Goal: Information Seeking & Learning: Find specific fact

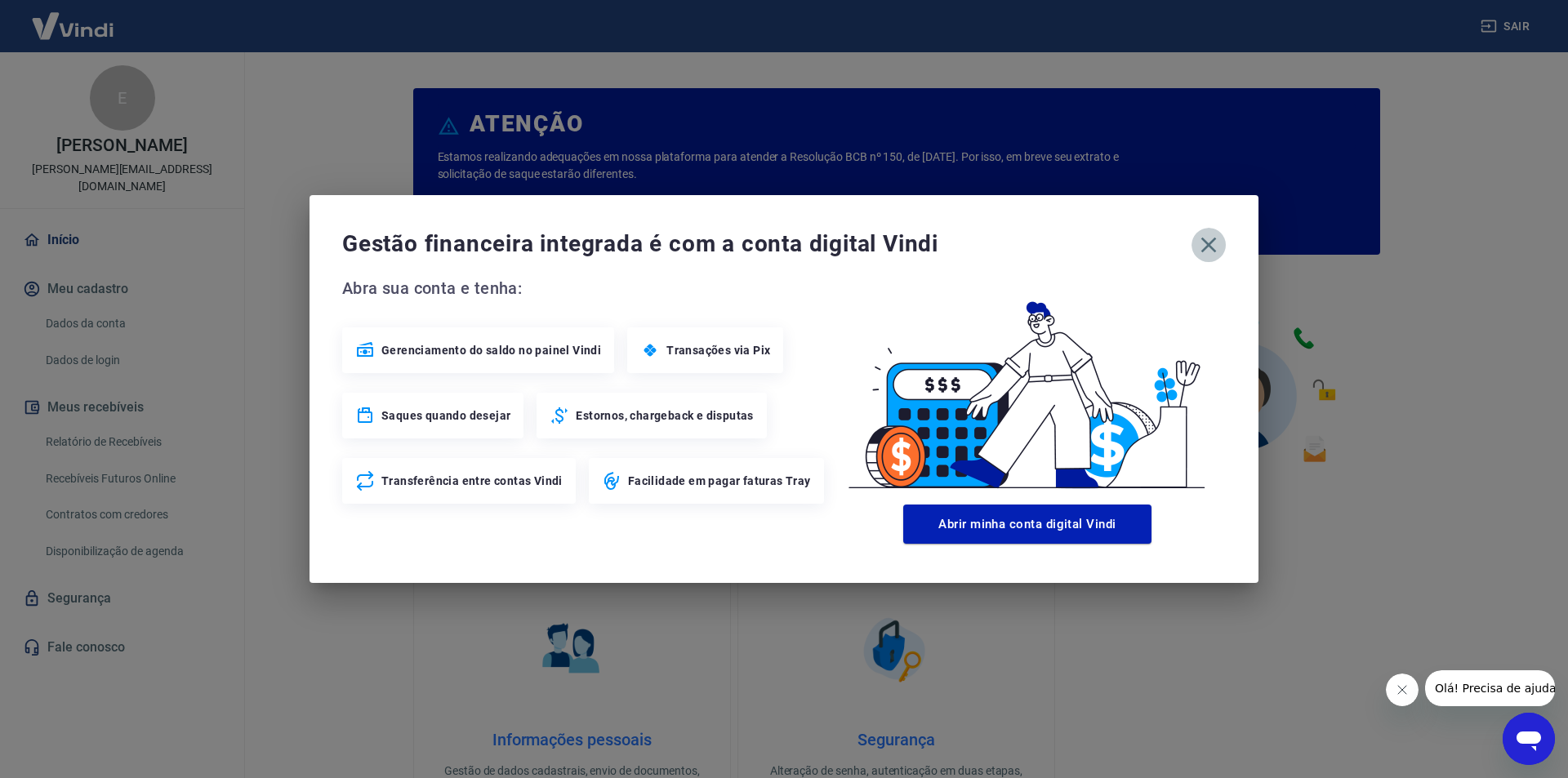
click at [1204, 242] on icon "button" at bounding box center [1209, 245] width 16 height 16
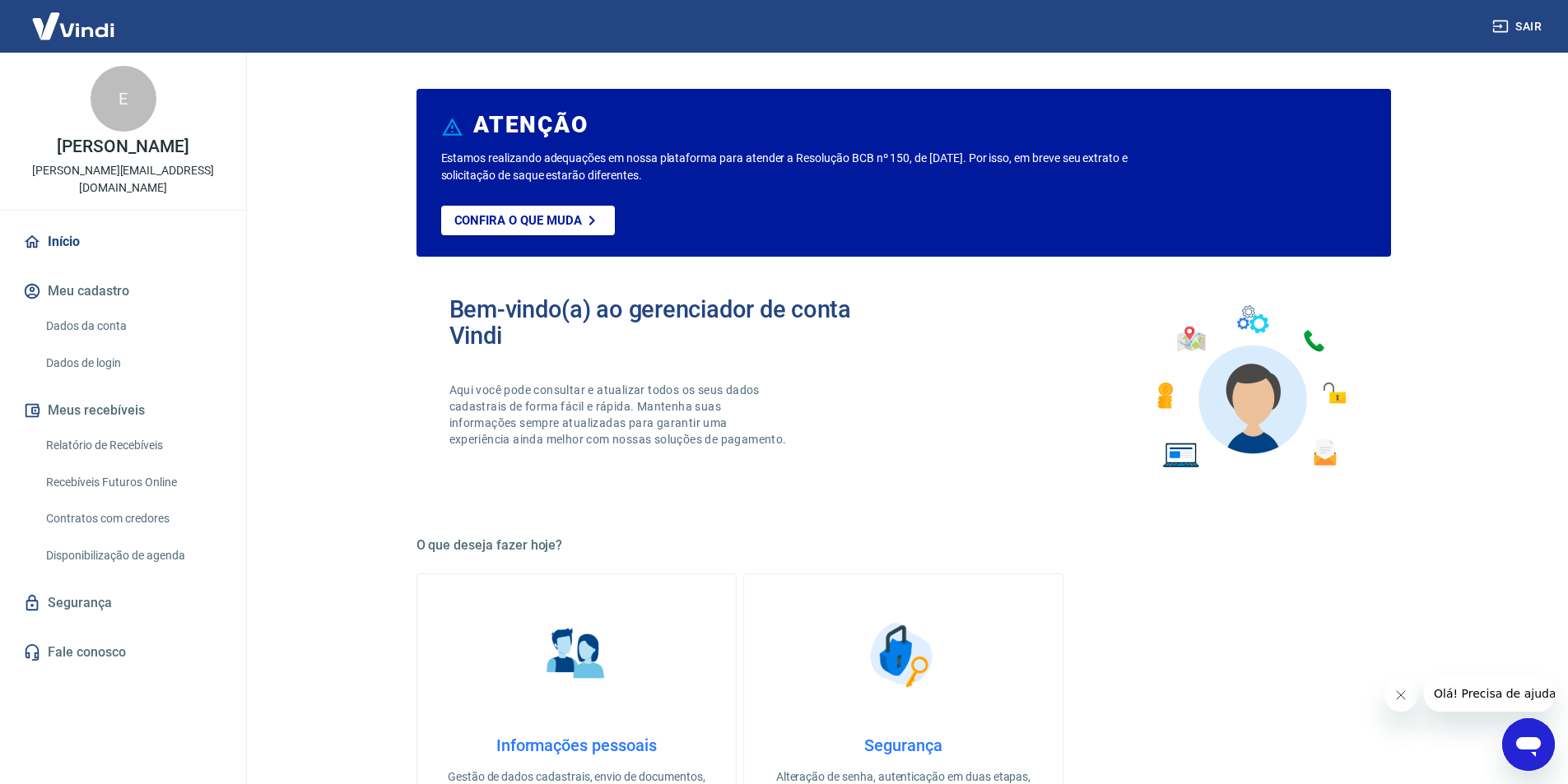
click at [126, 435] on link "Relatório de Recebíveis" at bounding box center [133, 446] width 187 height 34
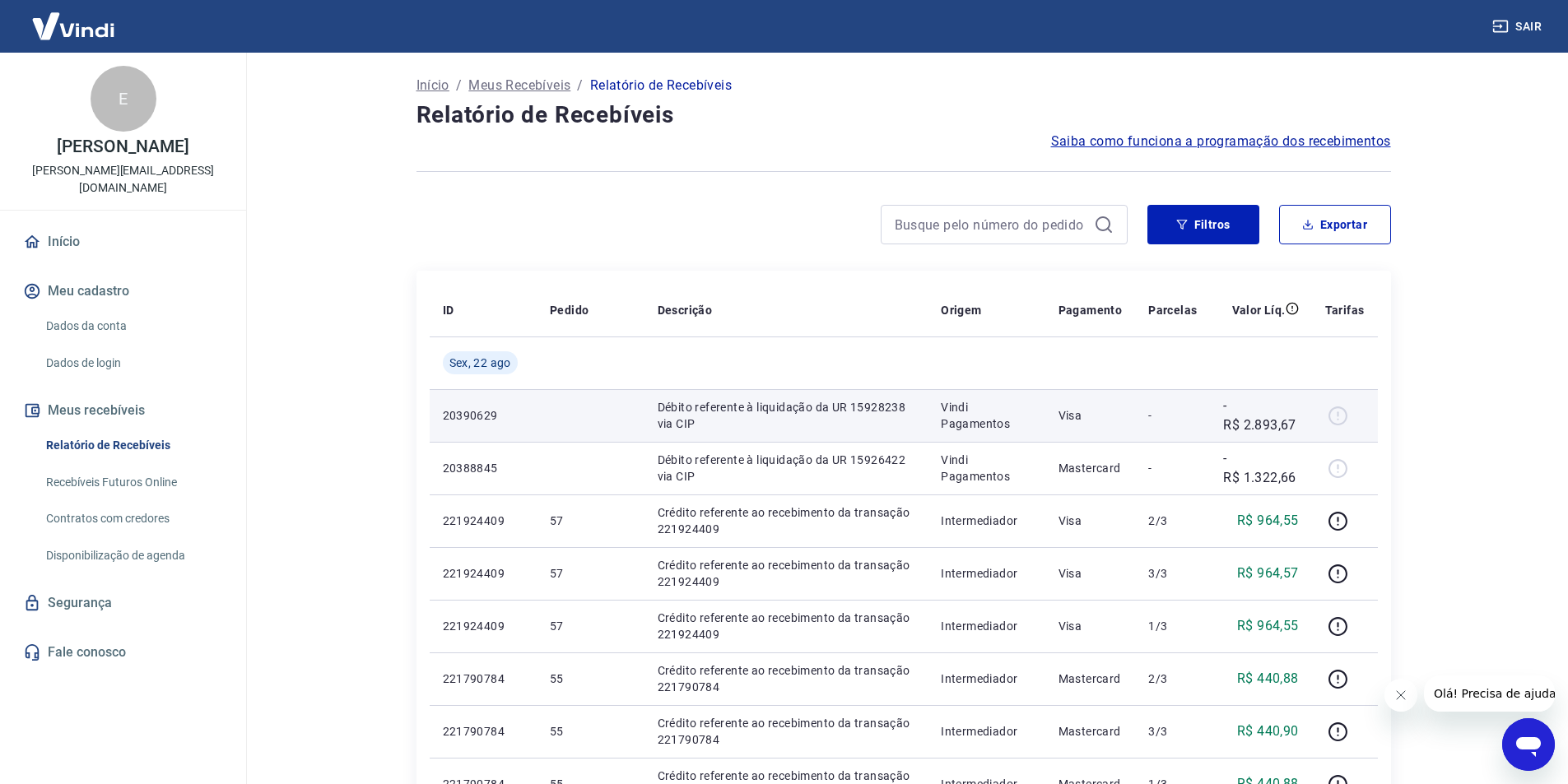
click at [860, 408] on p "Débito referente à liquidação da UR 15928238 via CIP" at bounding box center [786, 415] width 257 height 33
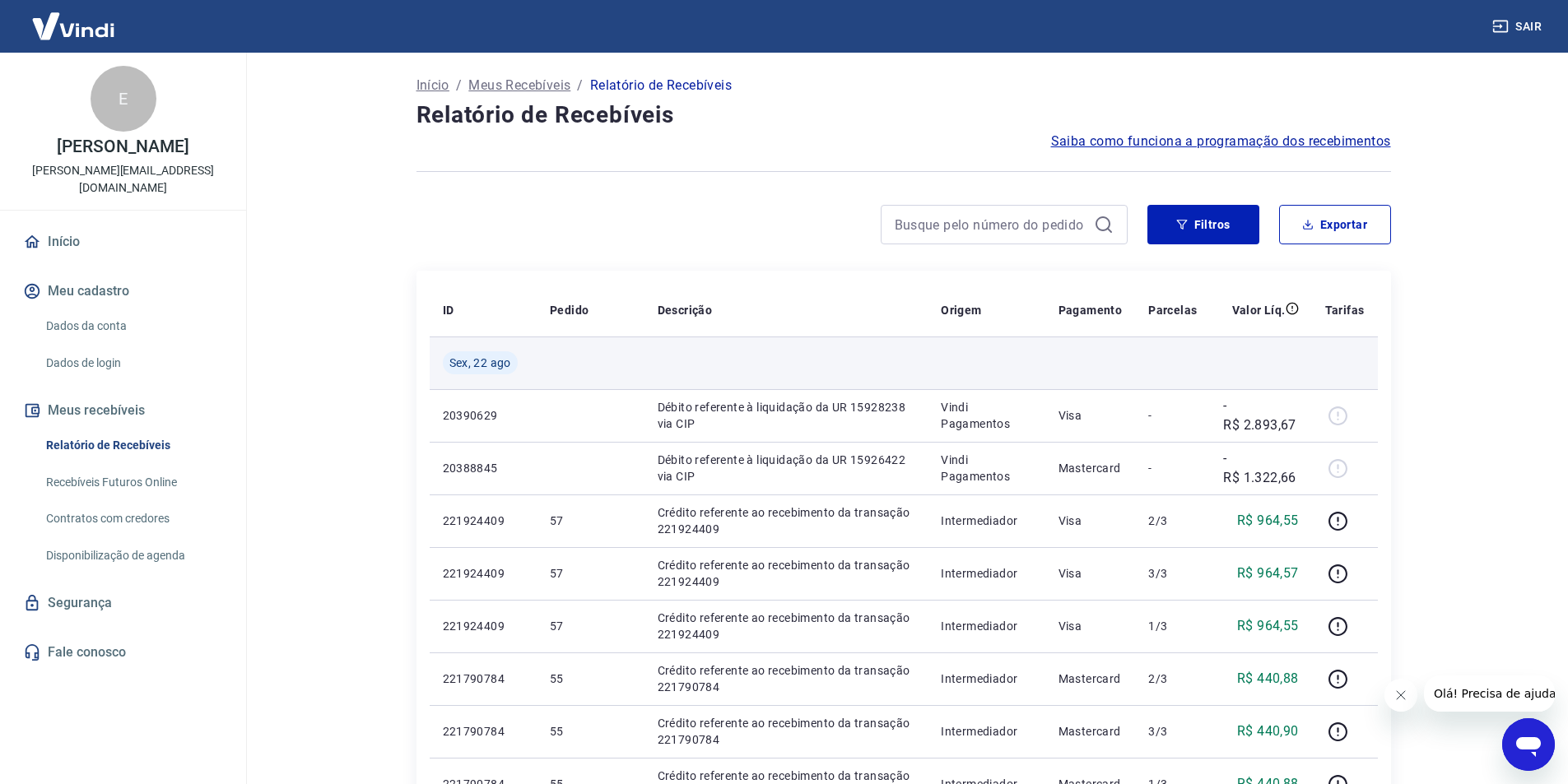
click at [1148, 366] on td at bounding box center [1173, 363] width 75 height 52
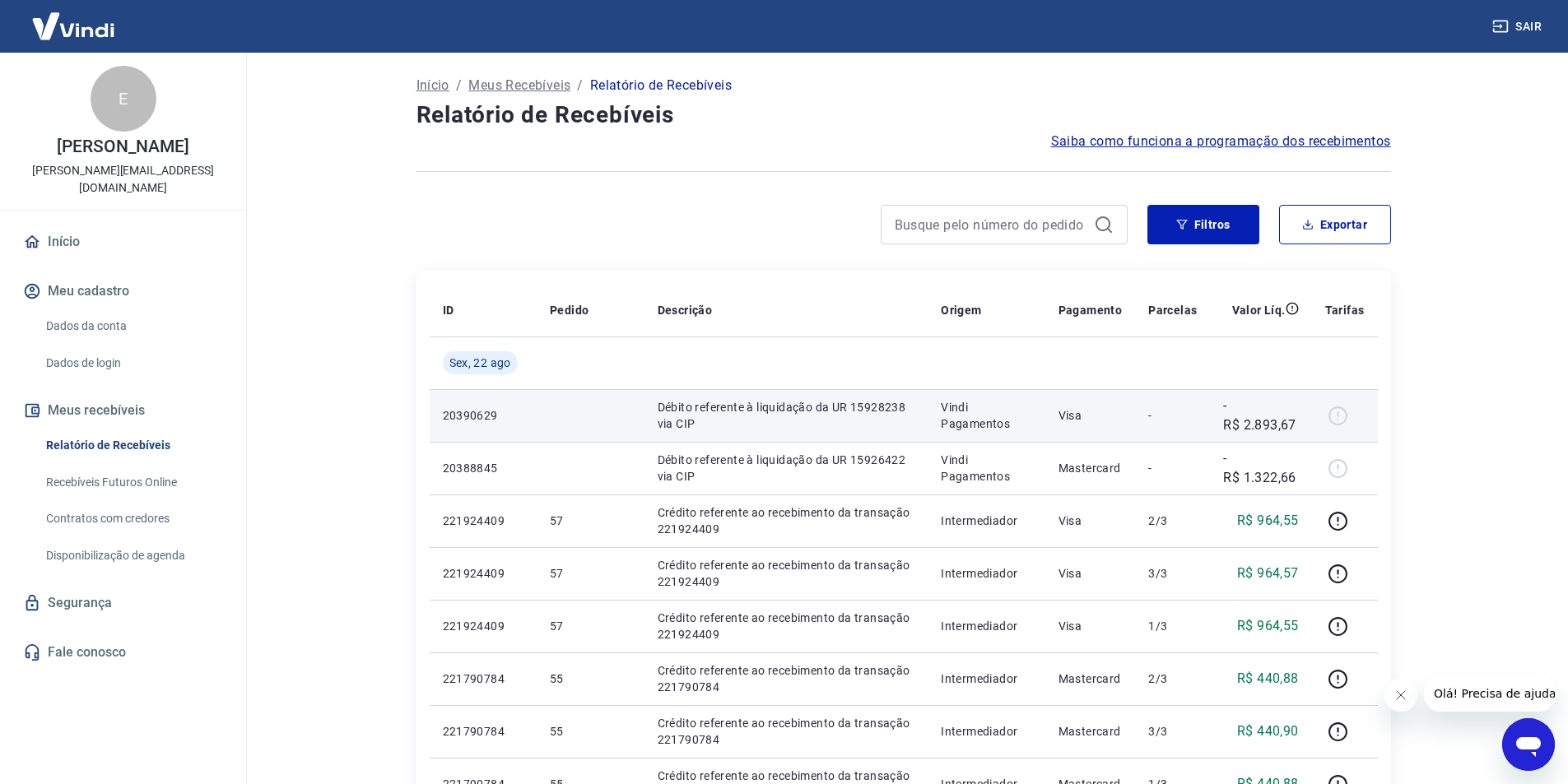
click at [1153, 425] on td "-" at bounding box center [1173, 415] width 75 height 52
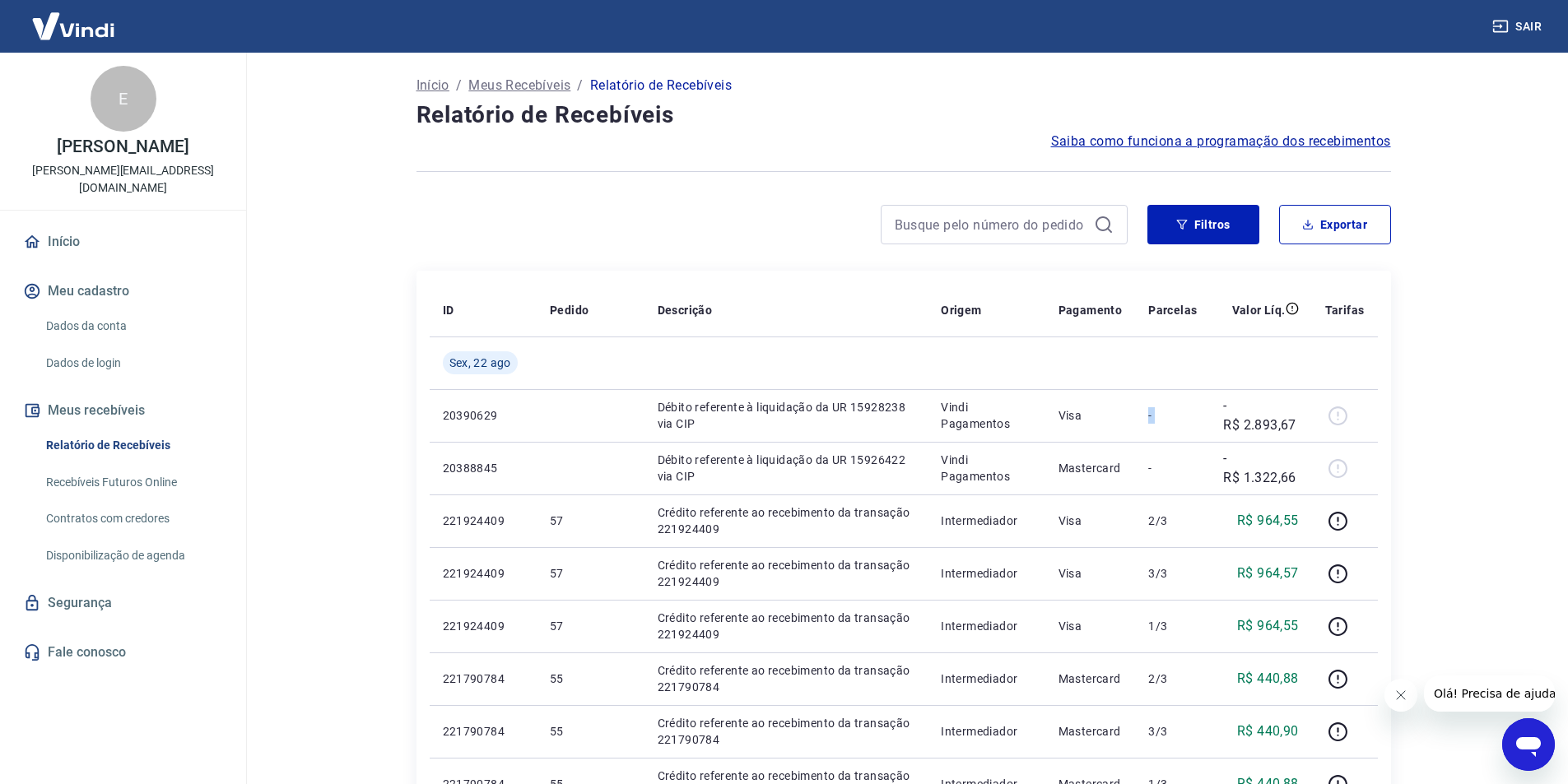
scroll to position [83, 0]
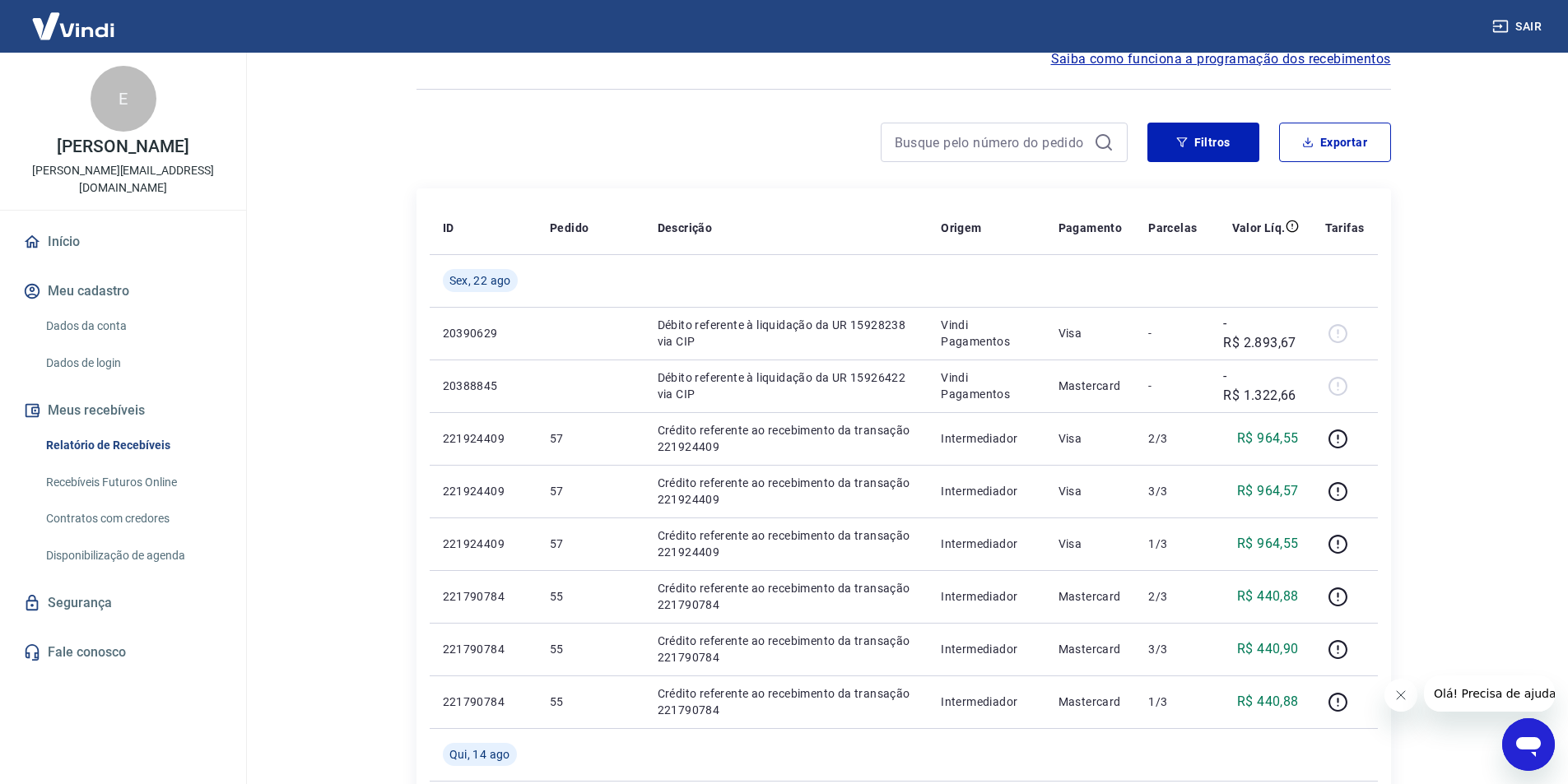
click at [754, 237] on th "Descrição" at bounding box center [785, 228] width 283 height 52
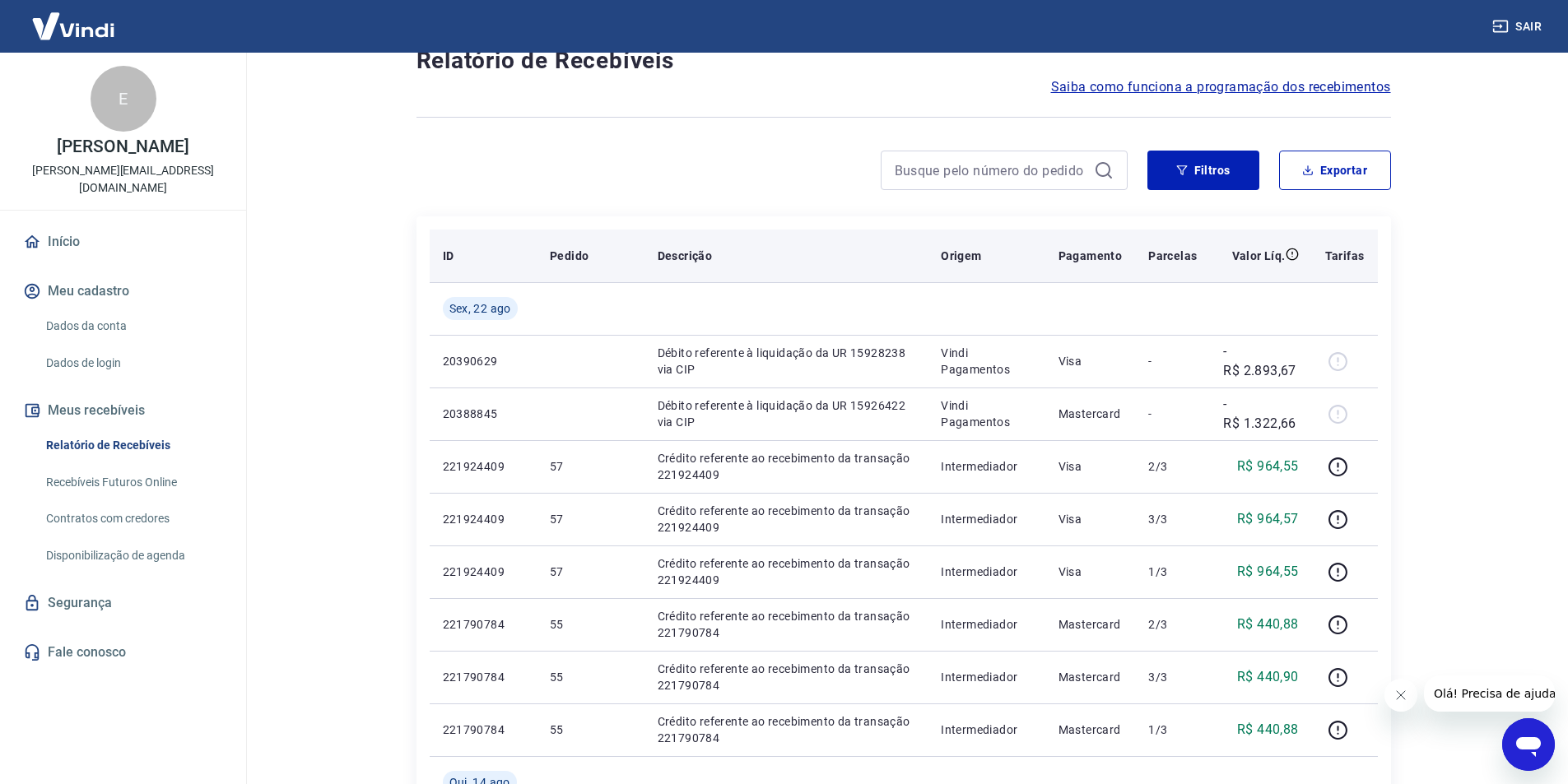
scroll to position [0, 0]
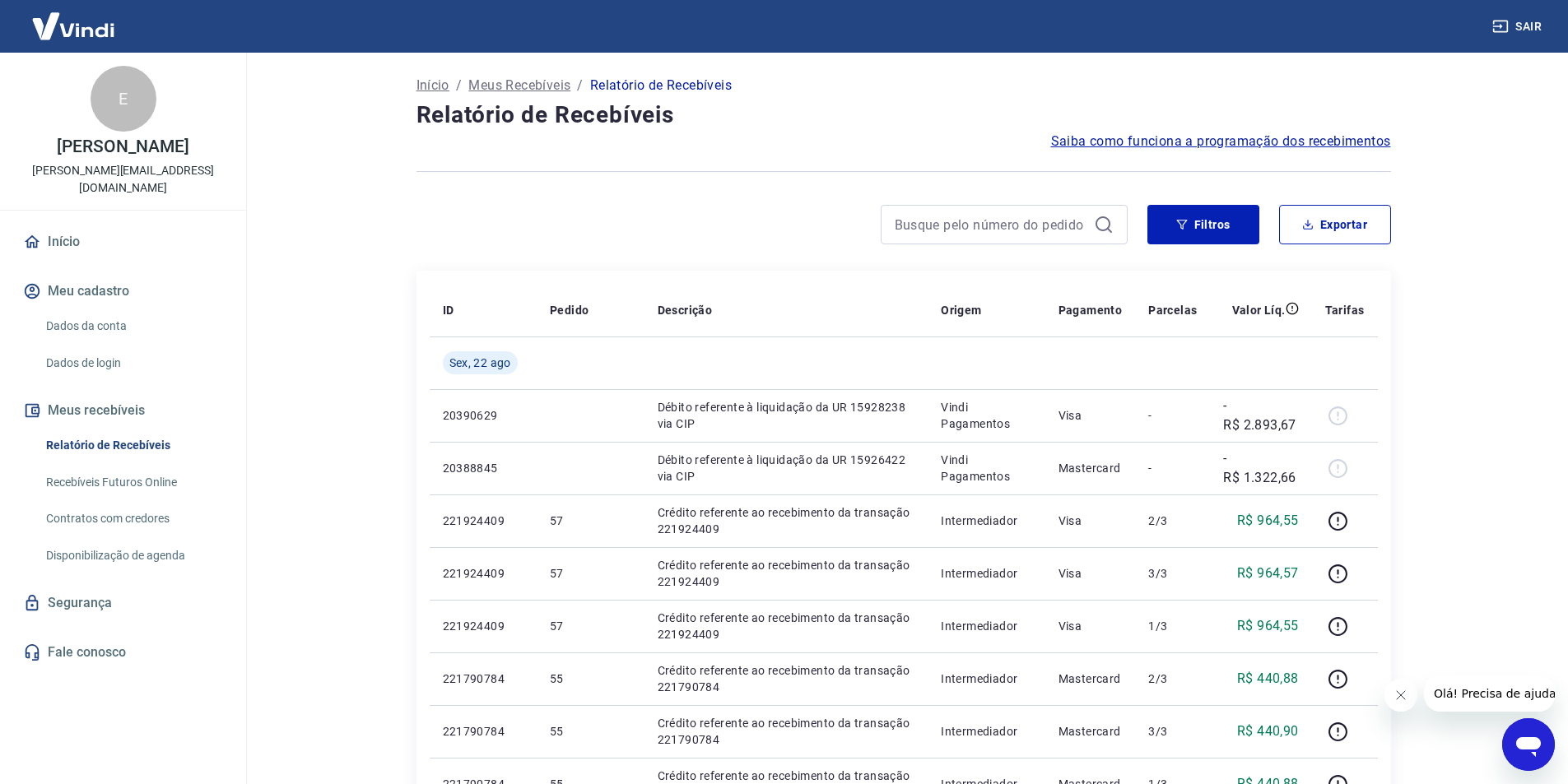
click at [1533, 759] on div "Abrir janela de mensagens" at bounding box center [1528, 744] width 50 height 50
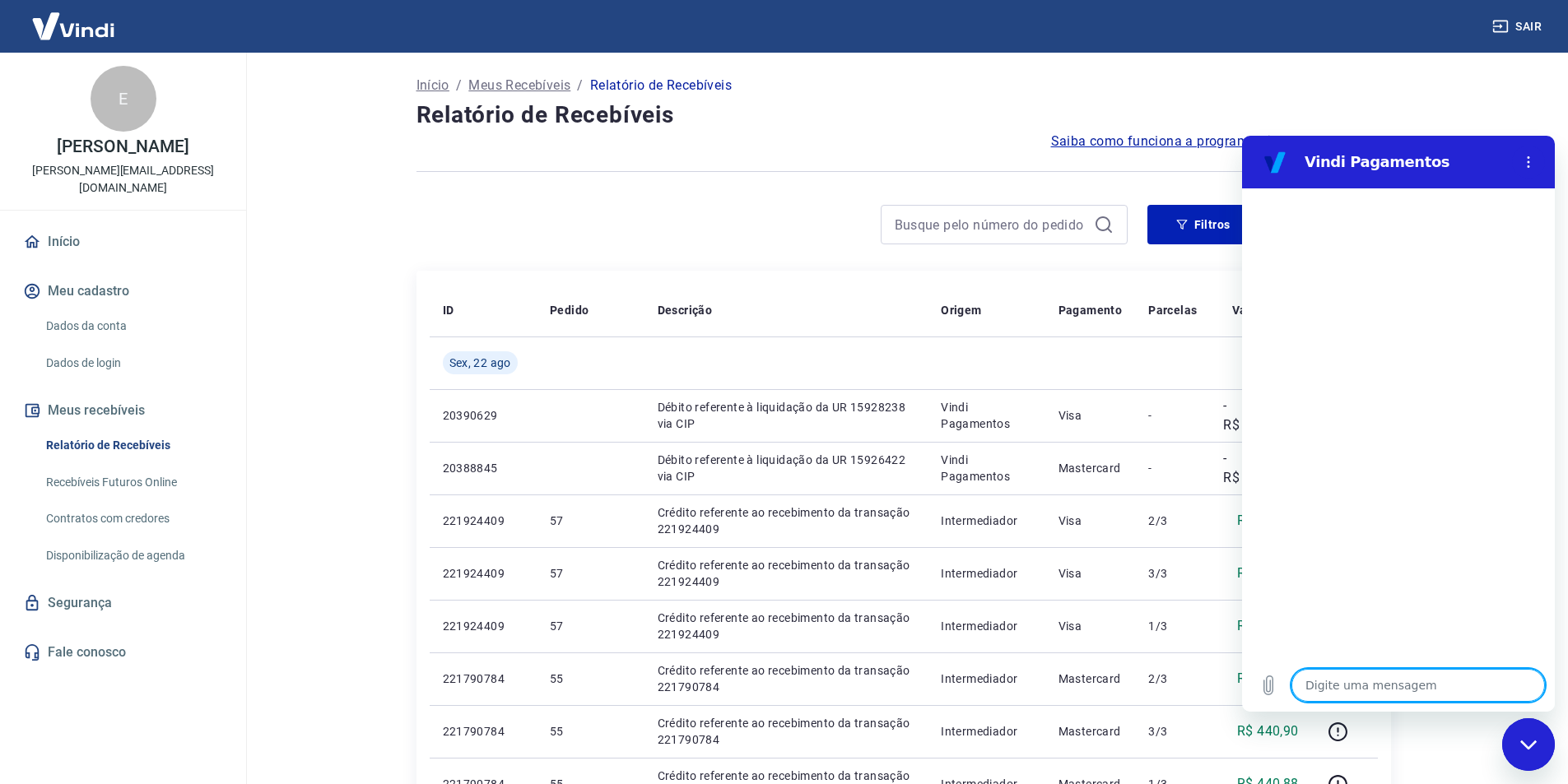
type textarea "c"
type textarea "x"
type textarea "co"
type textarea "x"
type textarea "com"
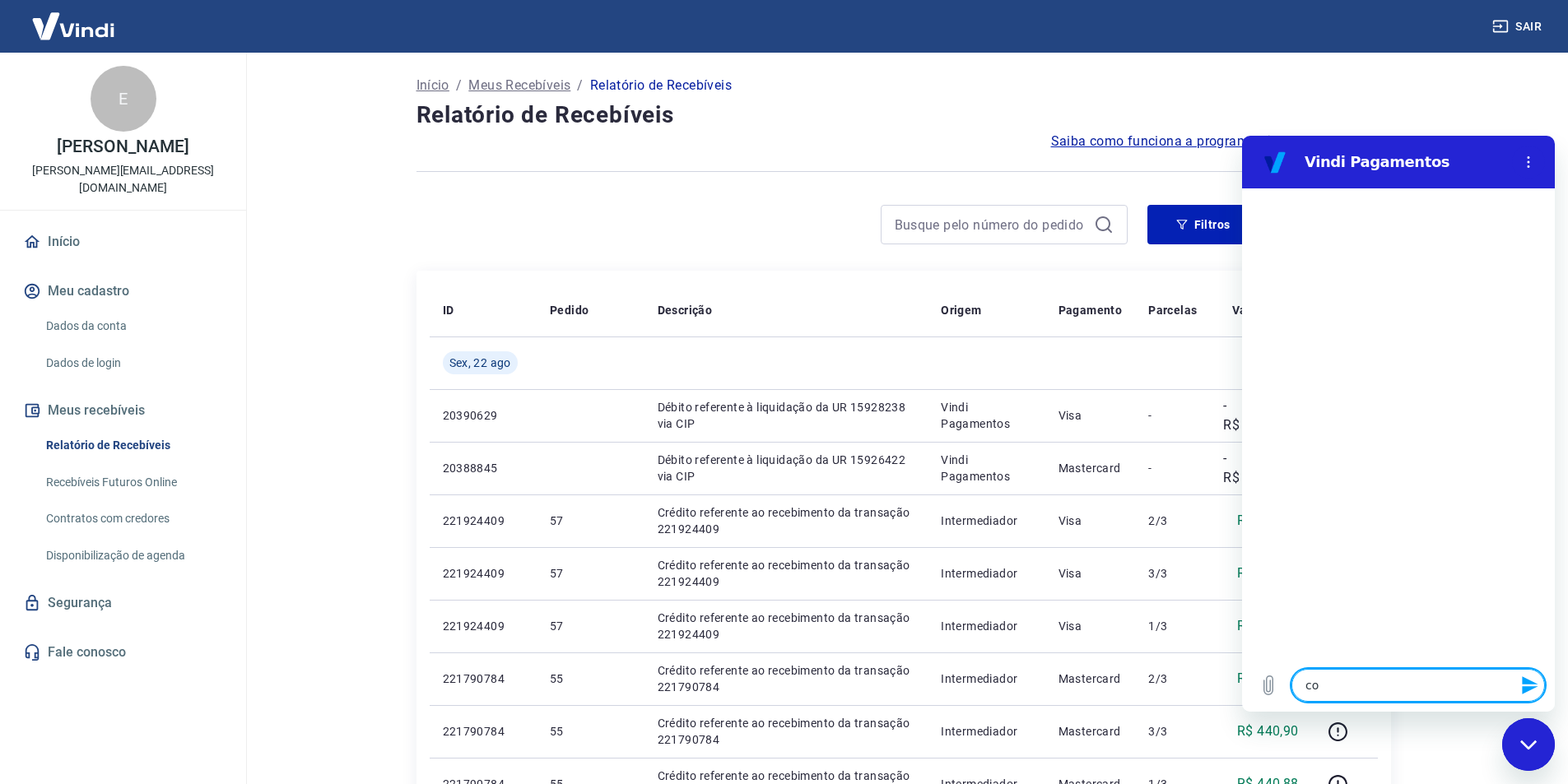
type textarea "x"
type textarea "como"
type textarea "x"
type textarea "como"
type textarea "x"
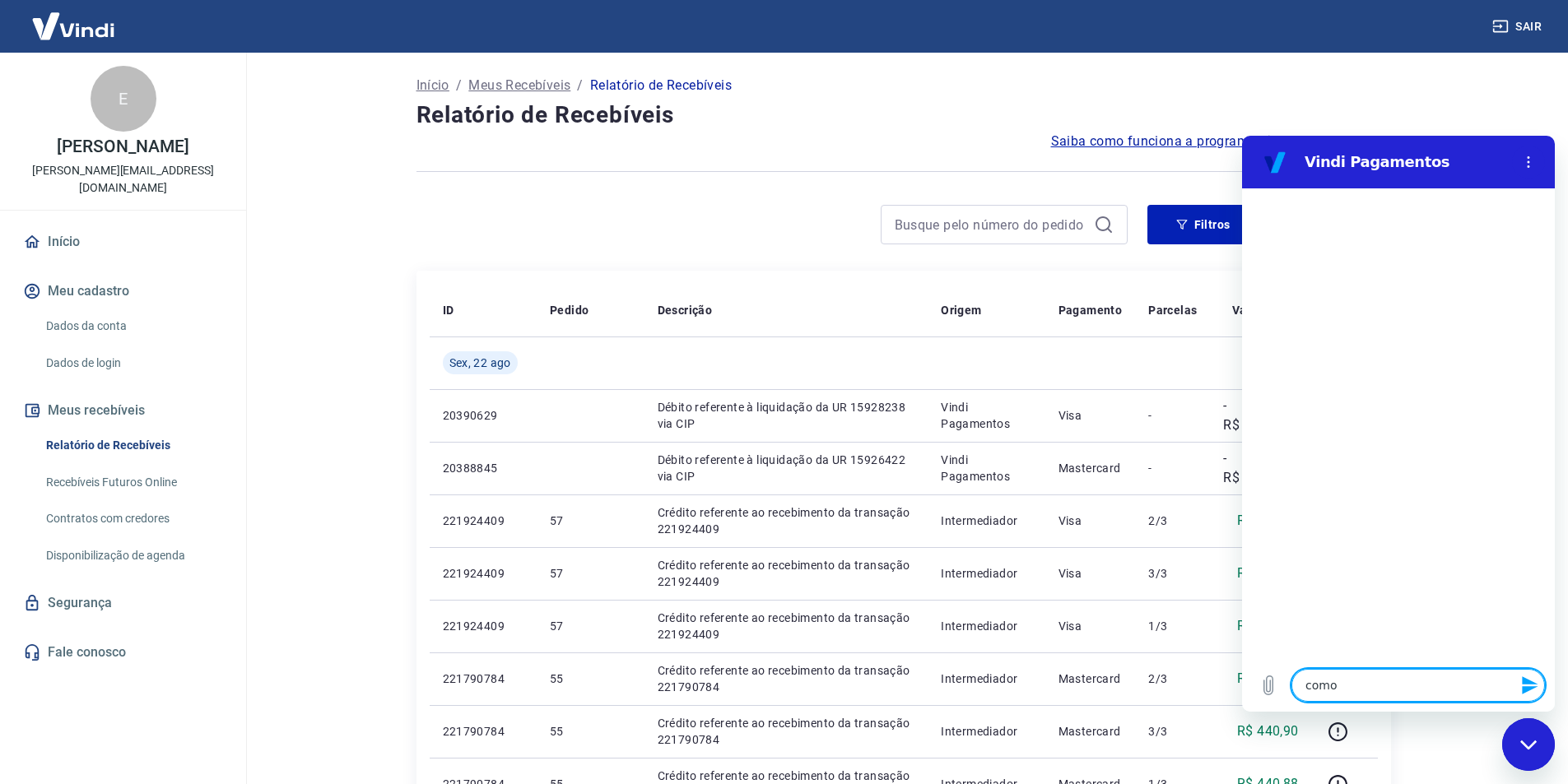
type textarea "como v"
type textarea "x"
type textarea "como vej"
type textarea "x"
type textarea "como vejo"
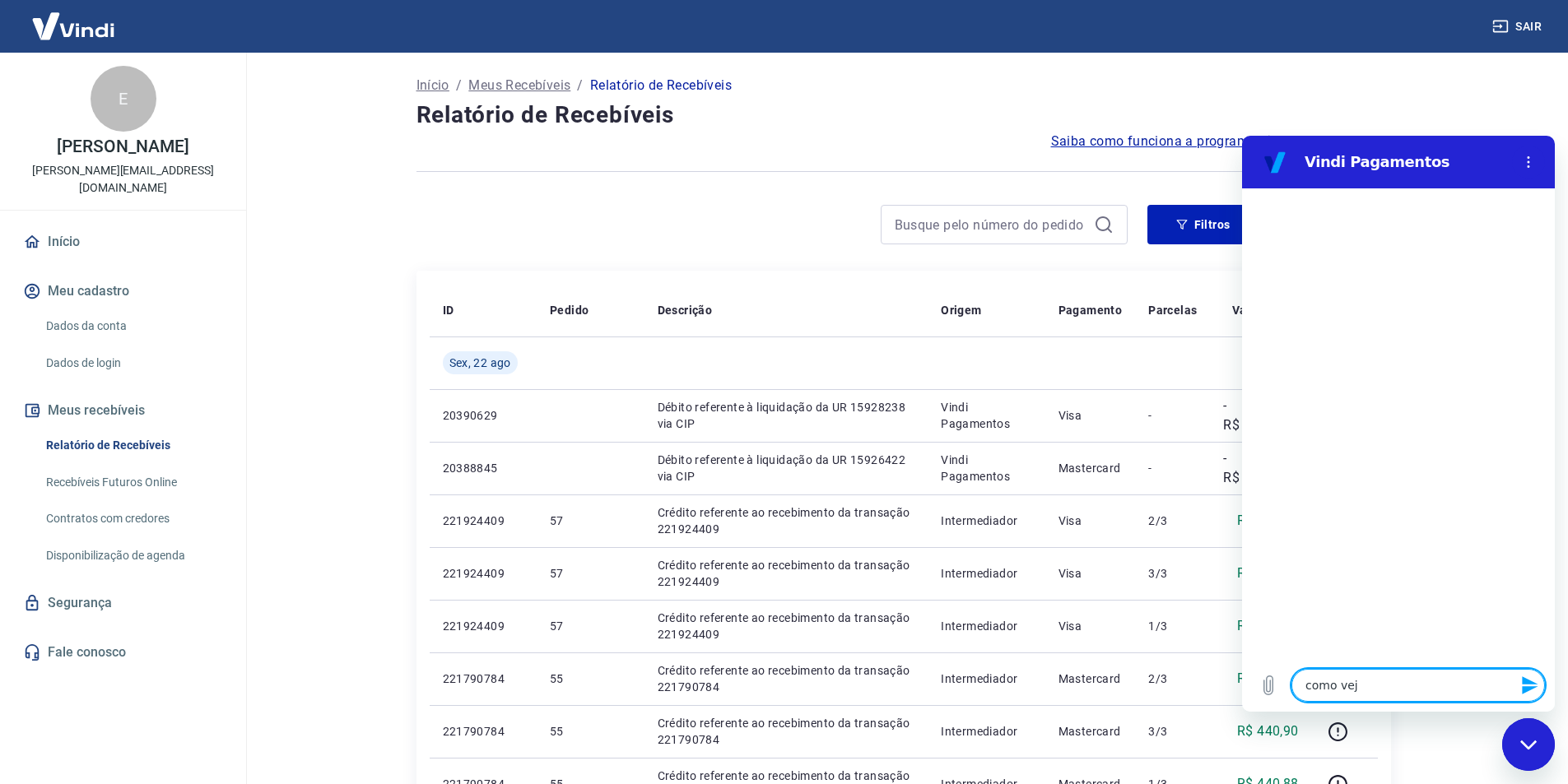
type textarea "x"
type textarea "como vejo"
type textarea "x"
type textarea "como vejo q"
type textarea "x"
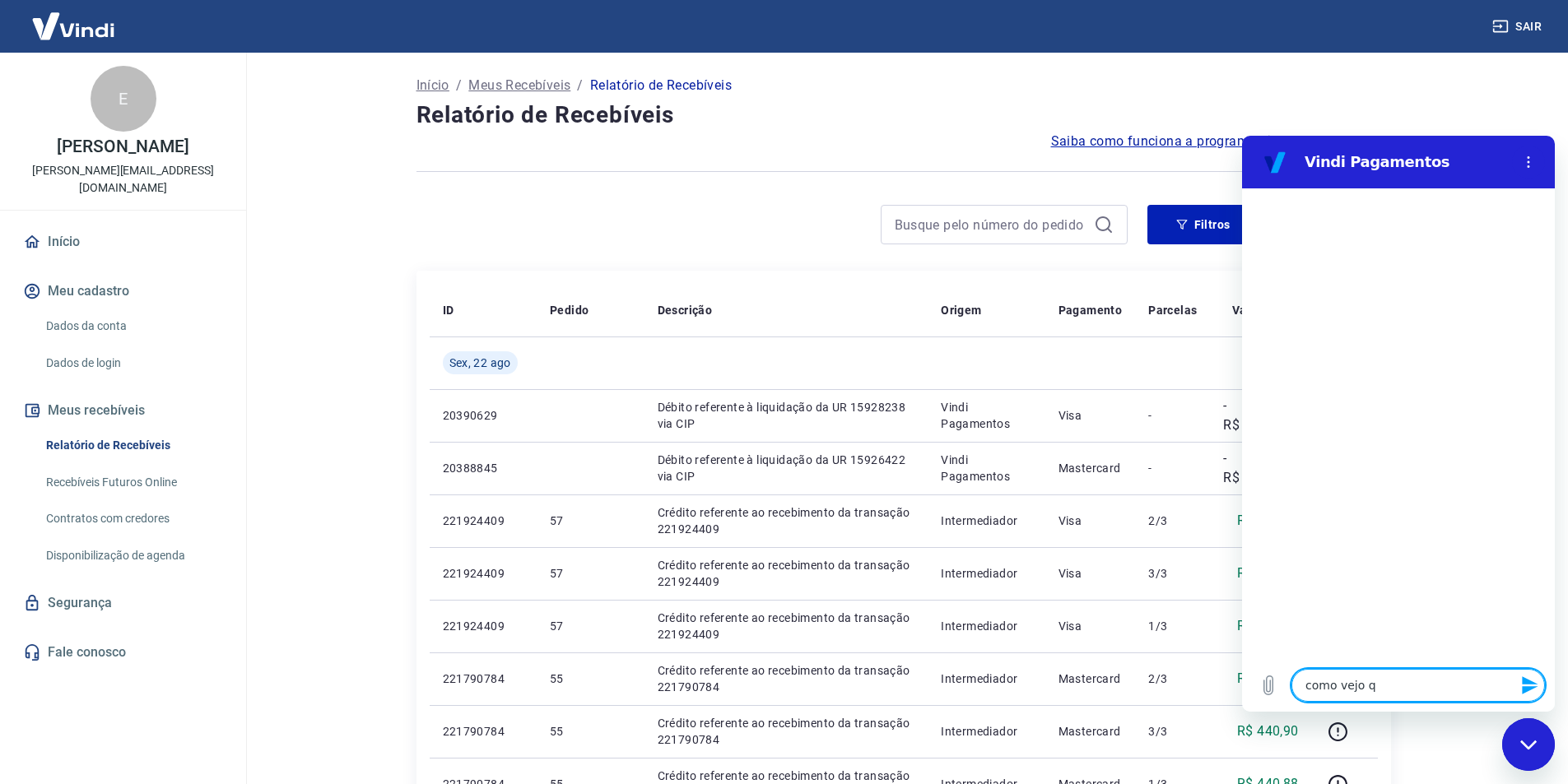
type textarea "como vejo qu"
type textarea "x"
type textarea "como vejo qua"
type textarea "x"
type textarea "como [PERSON_NAME]"
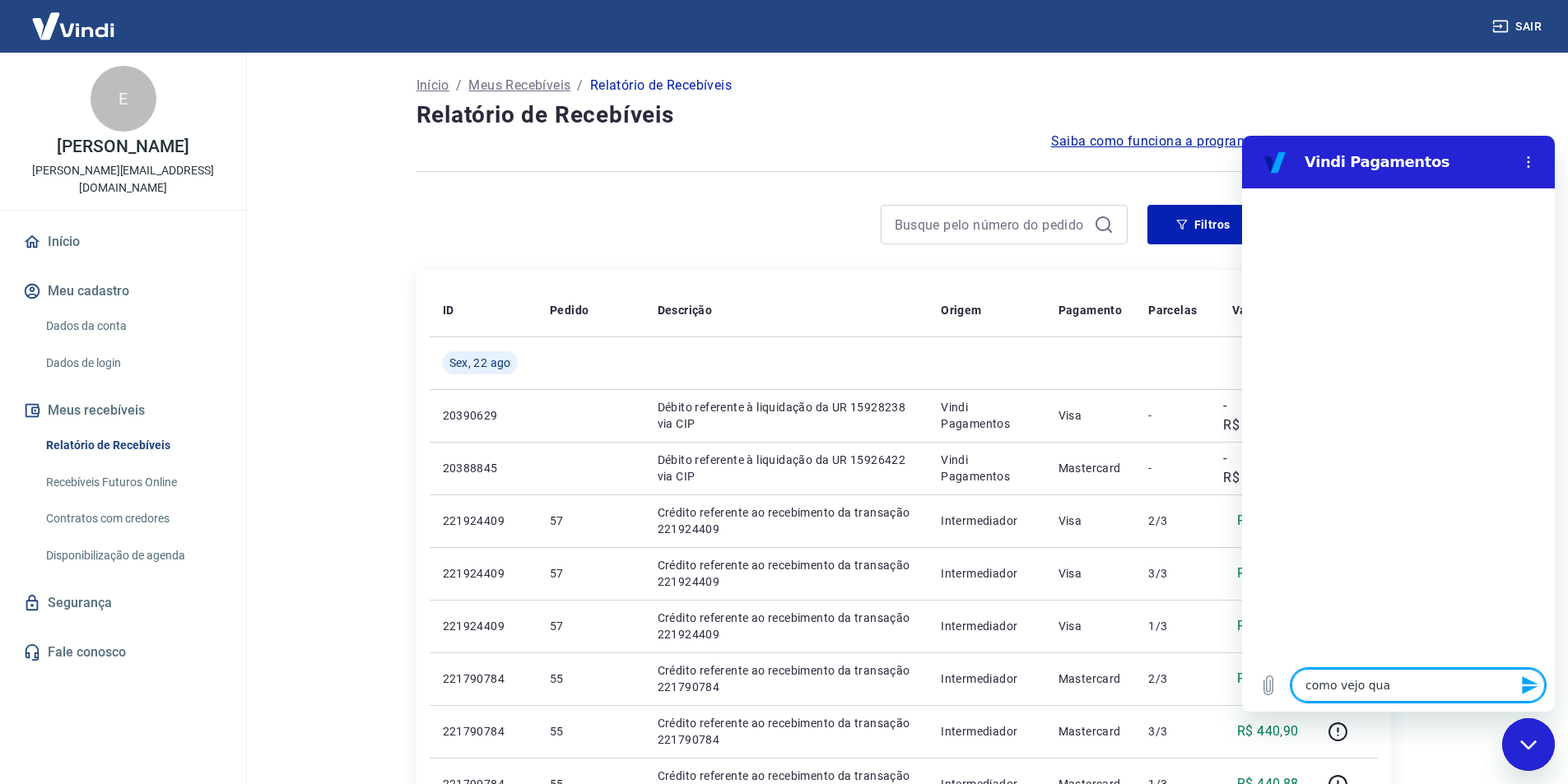
type textarea "x"
type textarea "como vejo quant"
type textarea "x"
type textarea "como vejo quanto"
type textarea "x"
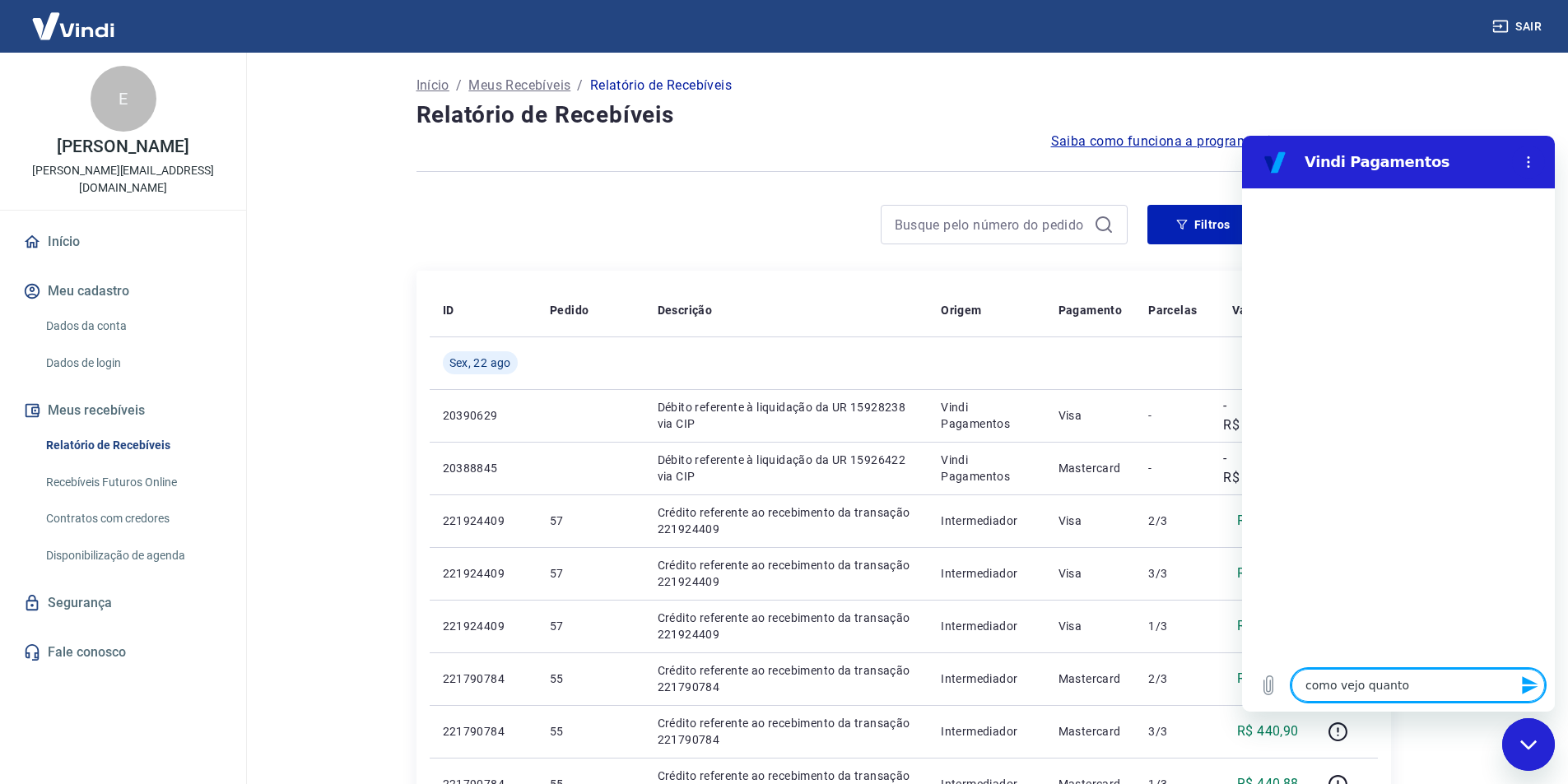
type textarea "como vejo quanto"
type textarea "x"
type textarea "como vejo quanto d"
type textarea "x"
type textarea "como vejo quanto di"
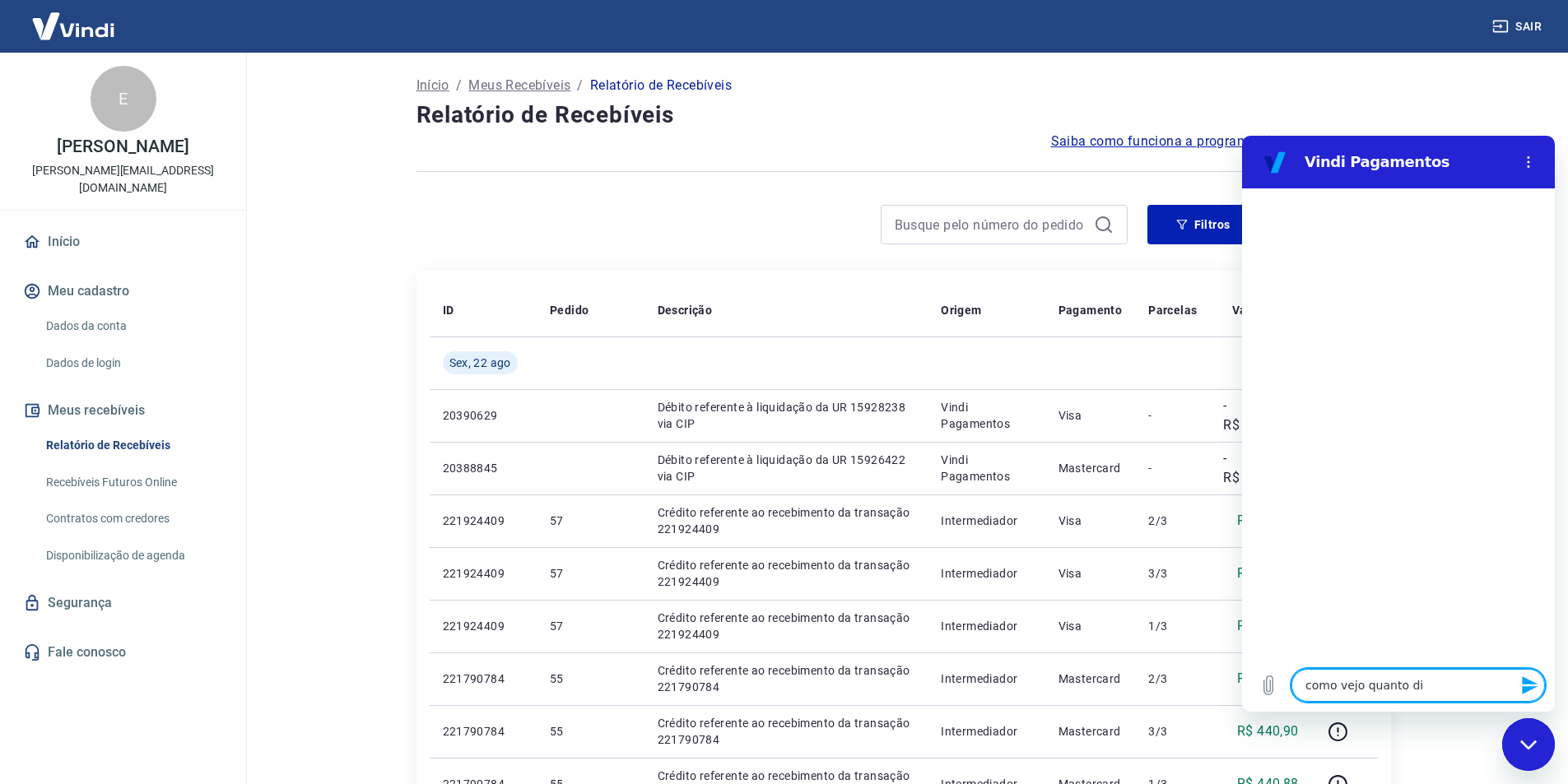
type textarea "x"
type textarea "como vejo quanto din"
type textarea "x"
type textarea "como vejo quanto dinh"
type textarea "x"
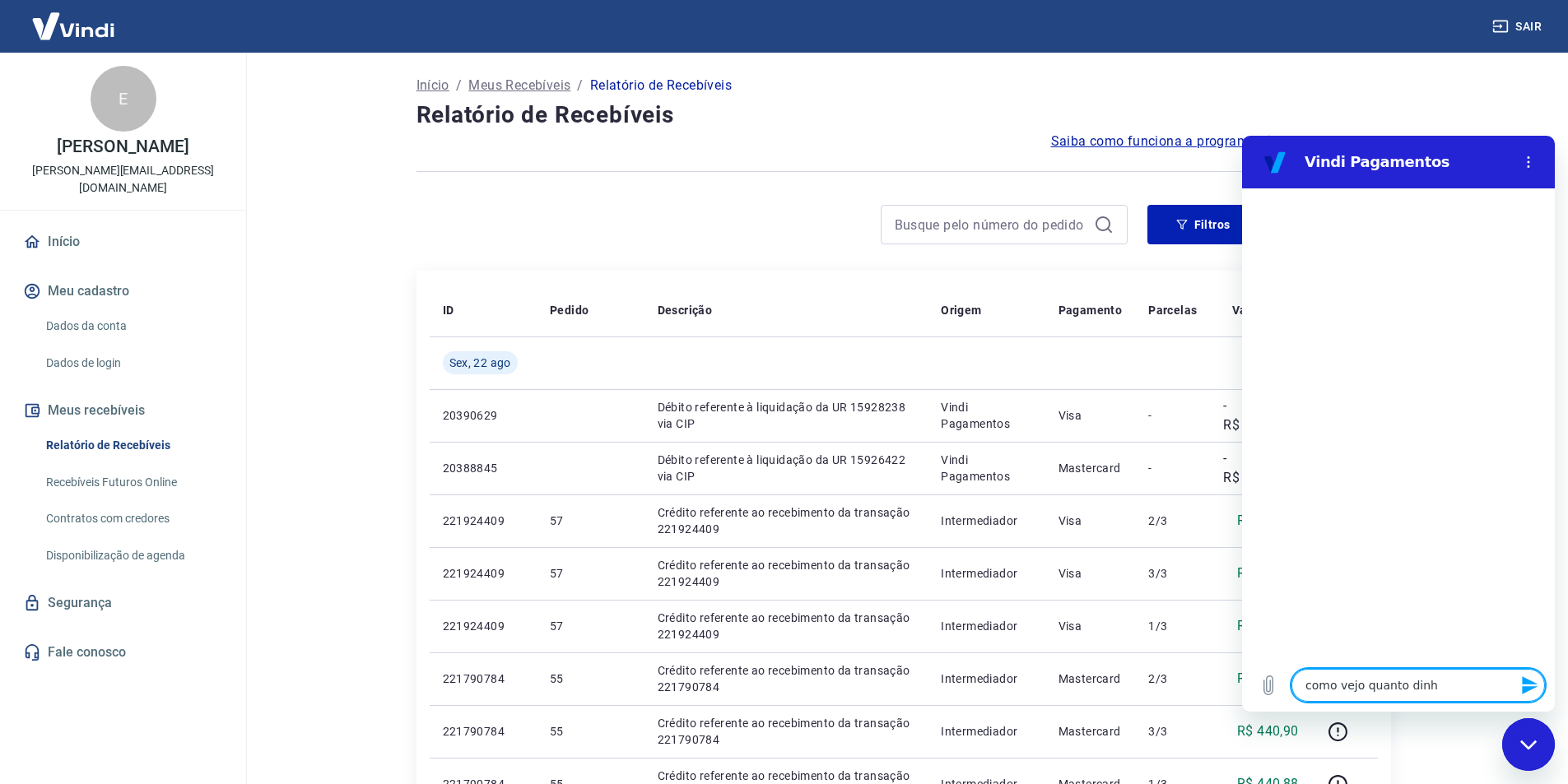
type textarea "como vejo quanto dinhe"
type textarea "x"
type textarea "como vejo quanto [PERSON_NAME]"
type textarea "x"
type textarea "como vejo quanto [PERSON_NAME]"
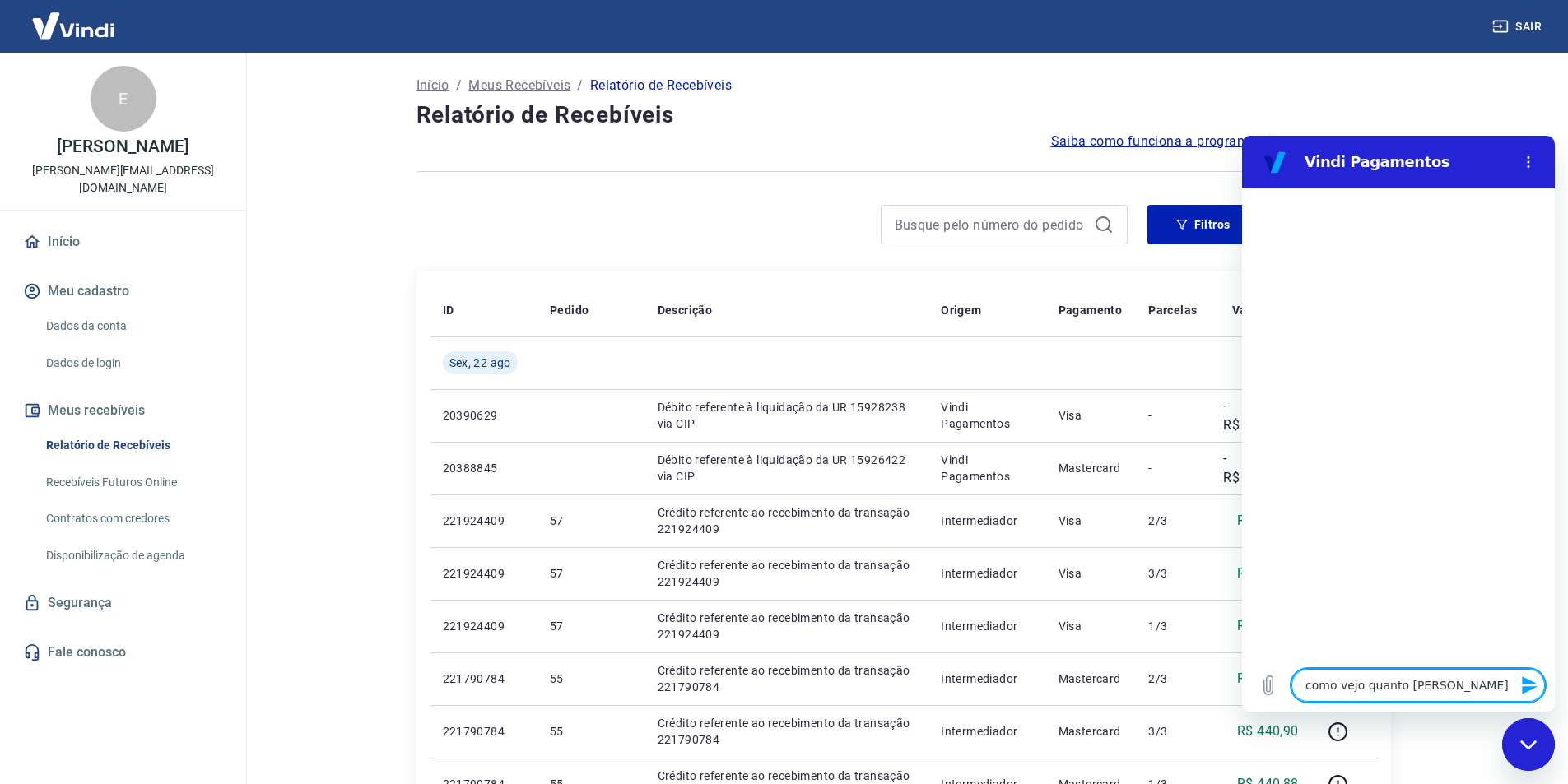
type textarea "x"
type textarea "como vejo quanto dinheiro"
type textarea "x"
type textarea "como vejo quanto dinheiro"
type textarea "x"
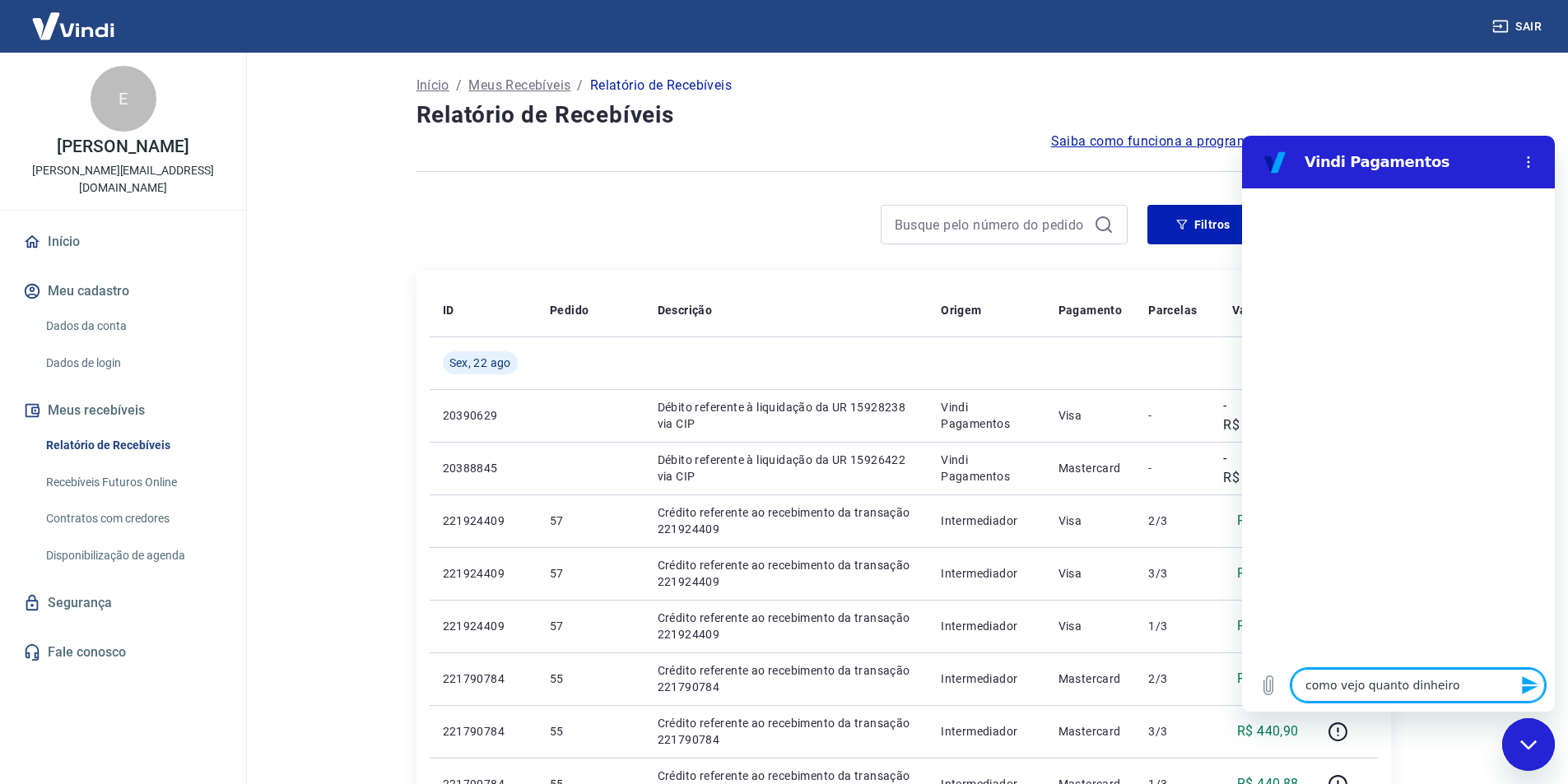
type textarea "como vejo quanto dinheiro t"
type textarea "x"
type textarea "como vejo quanto dinheiro te"
type textarea "x"
type textarea "como vejo quanto dinheiro tem"
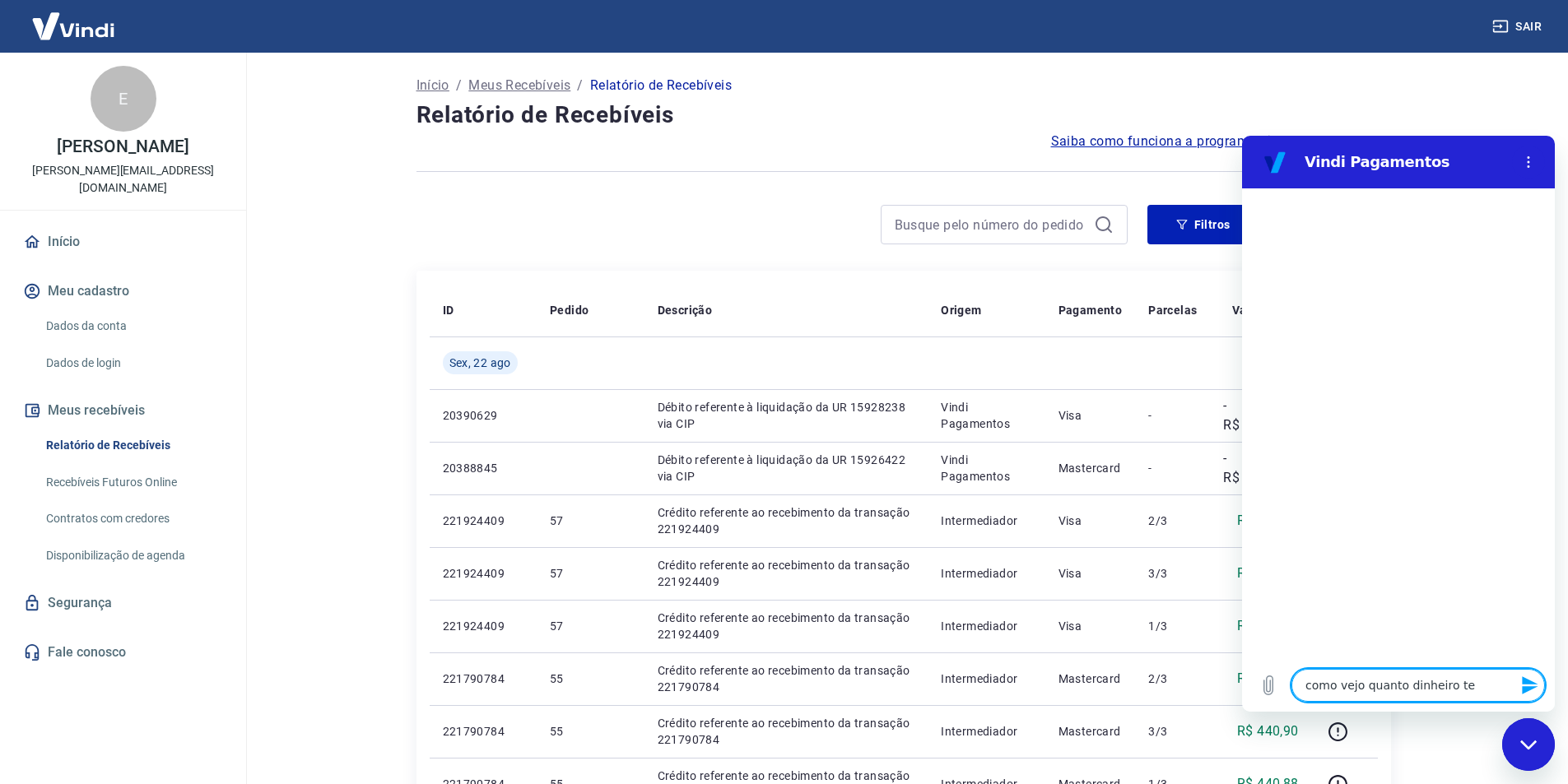
type textarea "x"
type textarea "como vejo quanto dinheiro te"
type textarea "x"
type textarea "como vejo quanto dinheiro ten"
type textarea "x"
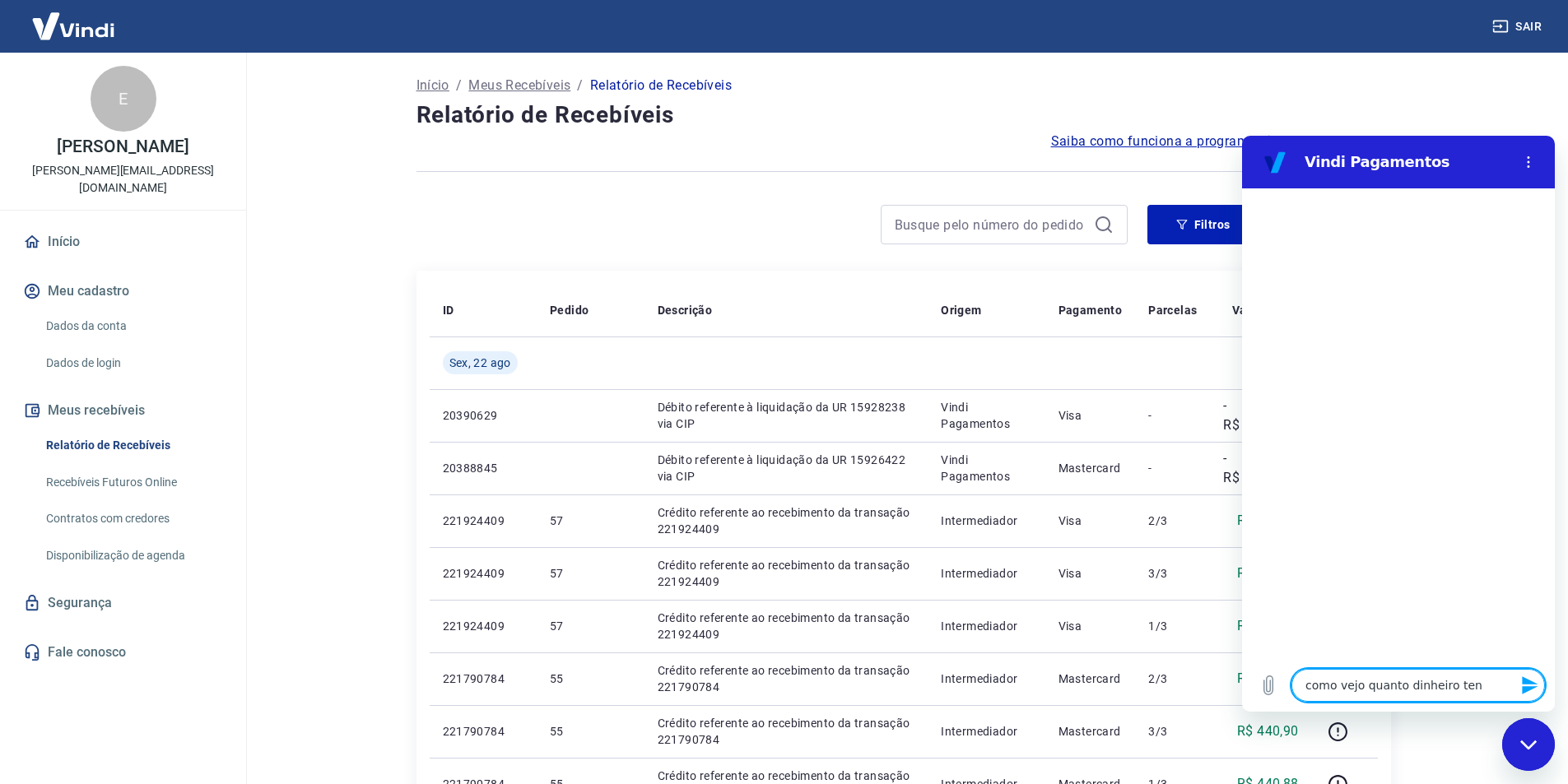
type textarea "como vejo quanto dinheiro tenh"
type textarea "x"
type textarea "como vejo quanto dinheiro tenho"
type textarea "x"
type textarea "como vejo quanto dinheiro tenho"
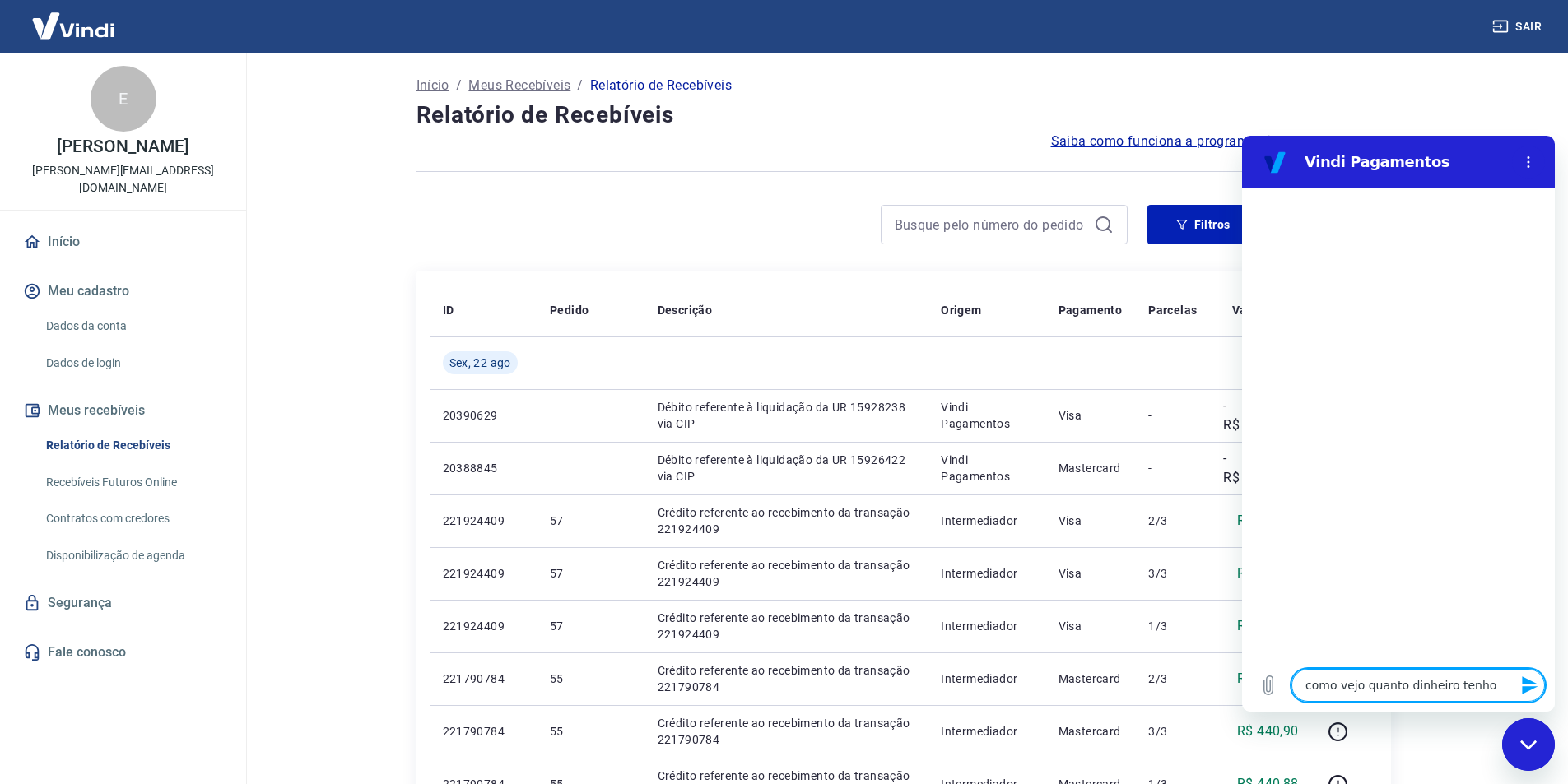
type textarea "x"
type textarea "como vejo quanto dinheiro tenho n"
type textarea "x"
type textarea "como vejo quanto dinheiro tenho na"
type textarea "x"
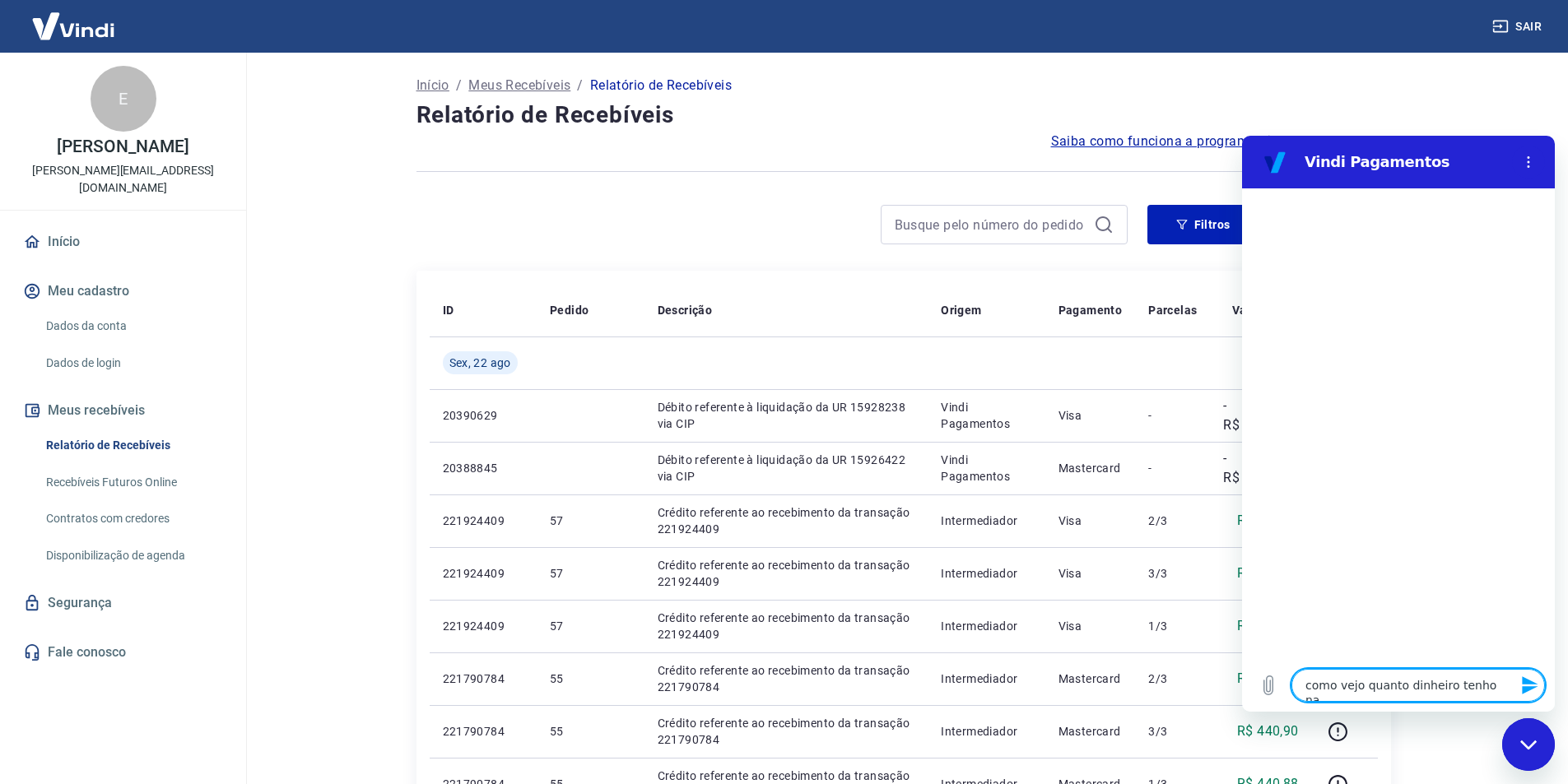
type textarea "como vejo quanto dinheiro tenho na"
type textarea "x"
type textarea "como vejo quanto dinheiro tenho na m"
type textarea "x"
type textarea "como vejo quanto dinheiro tenho na mi"
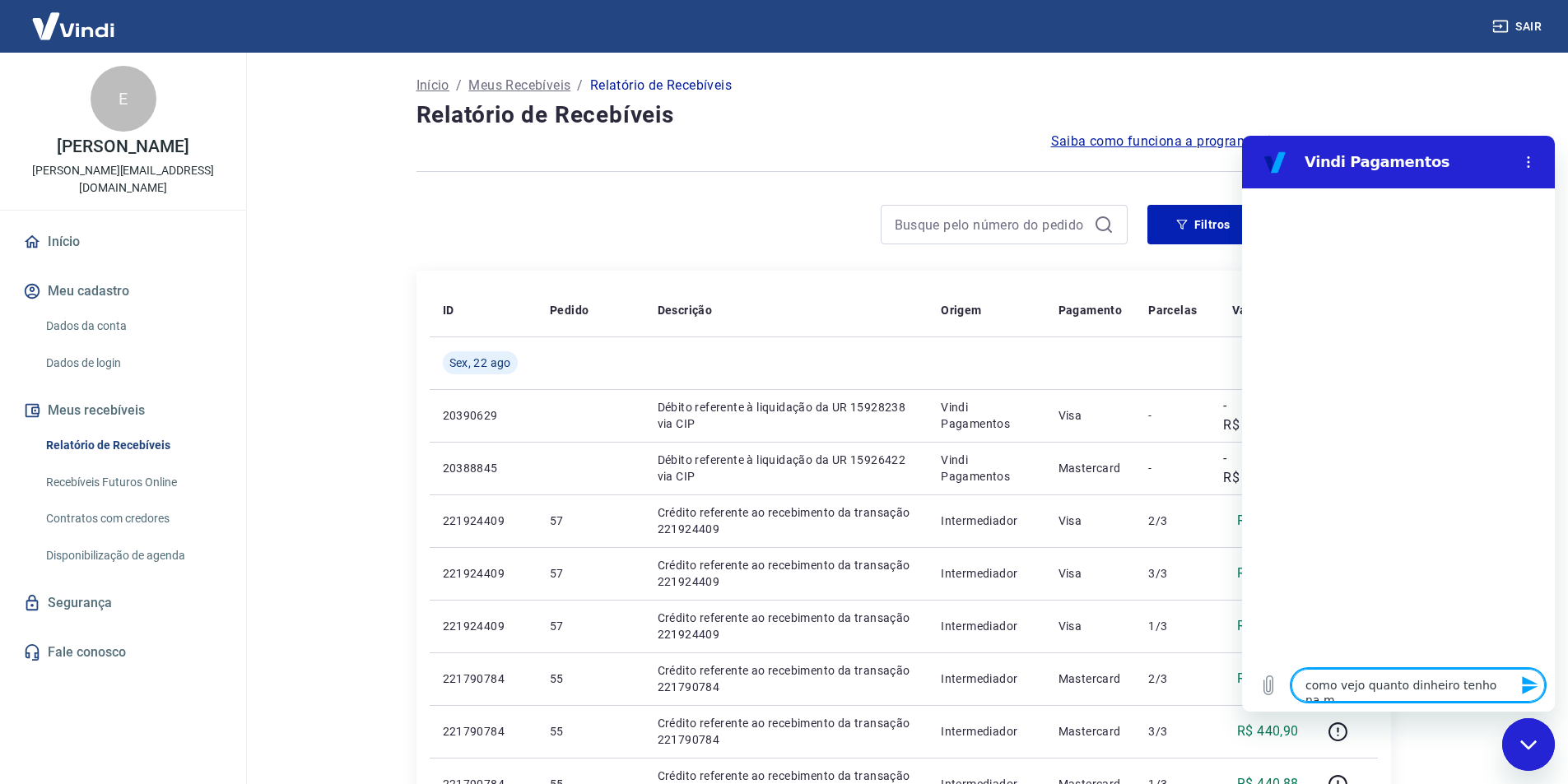
type textarea "x"
type textarea "como vejo quanto dinheiro tenho na min"
type textarea "x"
type textarea "como vejo quanto dinheiro tenho na mina"
type textarea "x"
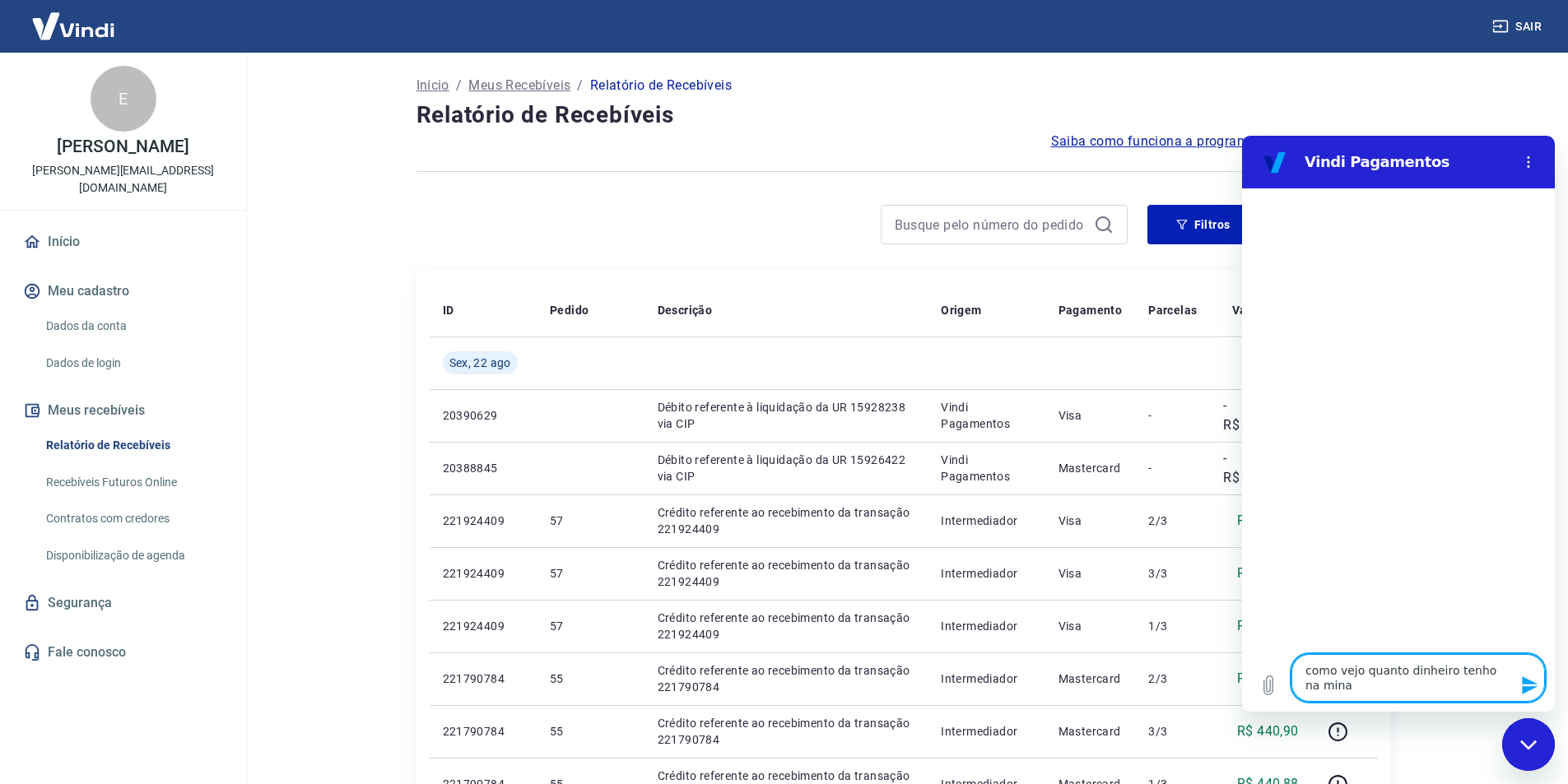
type textarea "como vejo quanto dinheiro tenho na mina"
type textarea "x"
type textarea "como vejo quanto dinheiro tenho na mina c"
type textarea "x"
type textarea "como vejo quanto dinheiro tenho na mina co"
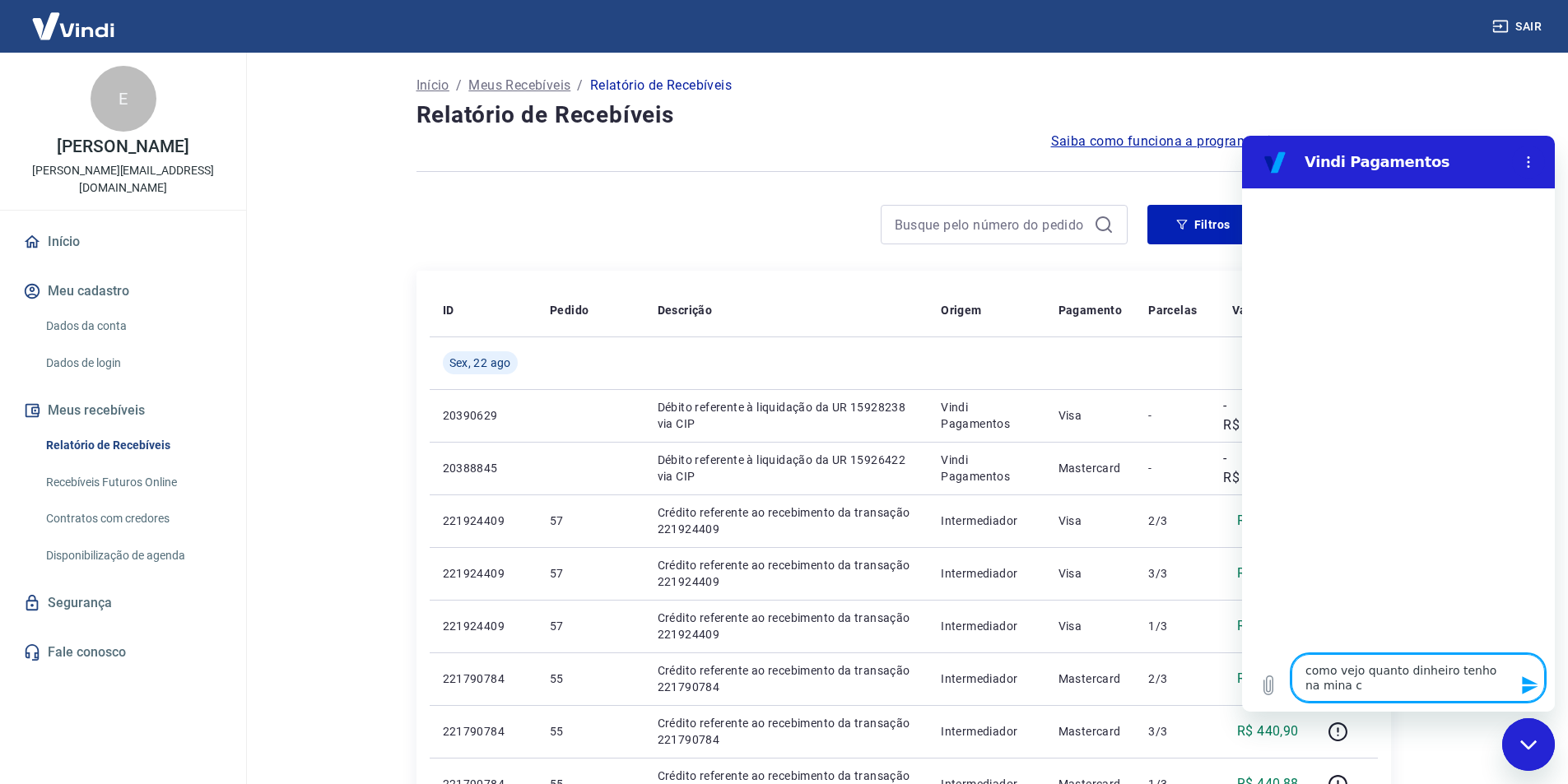
type textarea "x"
type textarea "como vejo quanto dinheiro tenho na mina c"
type textarea "x"
type textarea "como vejo quanto dinheiro tenho na mina"
type textarea "x"
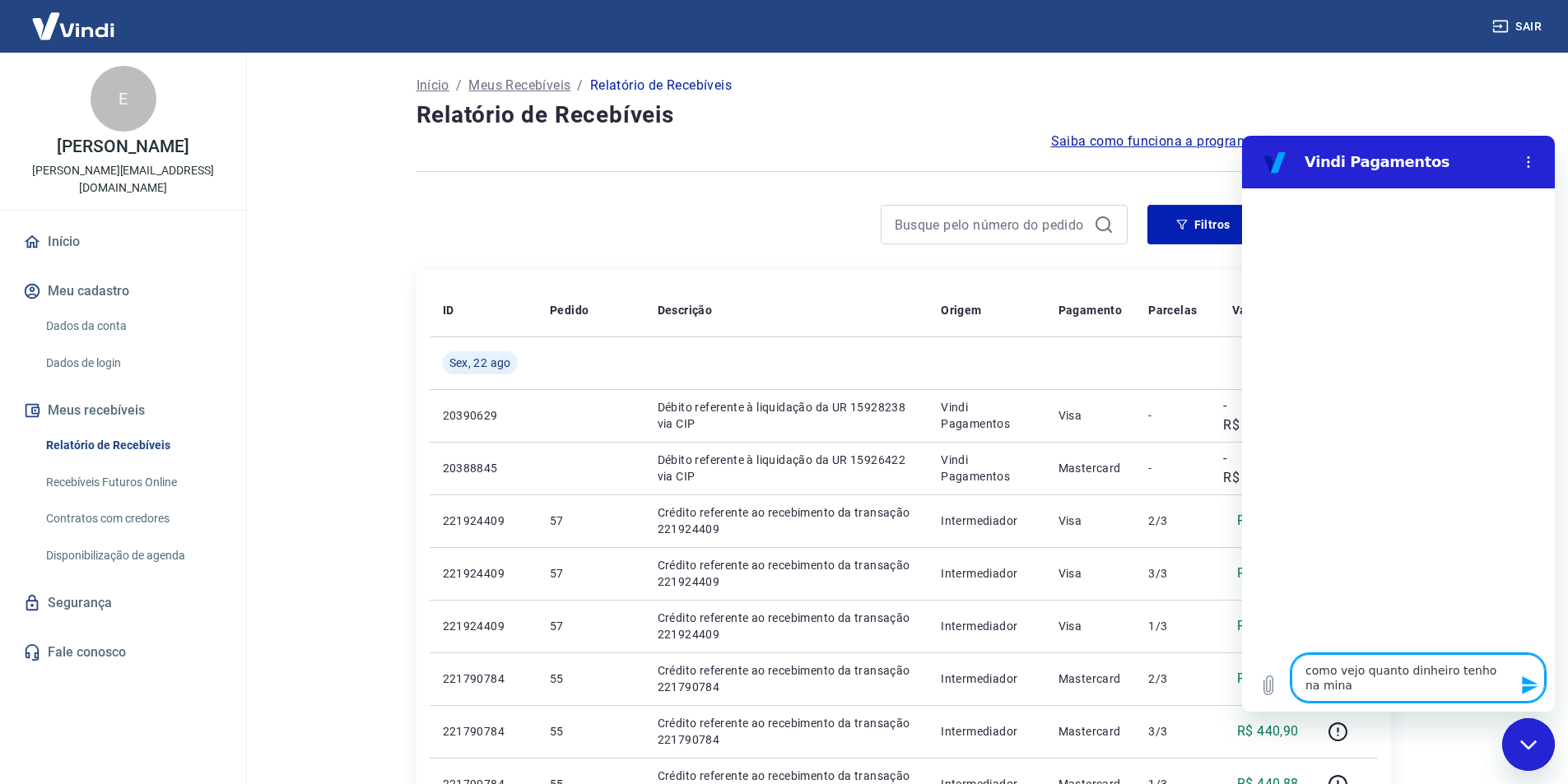
type textarea "como vejo quanto dinheiro tenho na mina"
type textarea "x"
type textarea "como vejo quanto dinheiro tenho na min"
type textarea "x"
type textarea "como vejo quanto dinheiro tenho na minh"
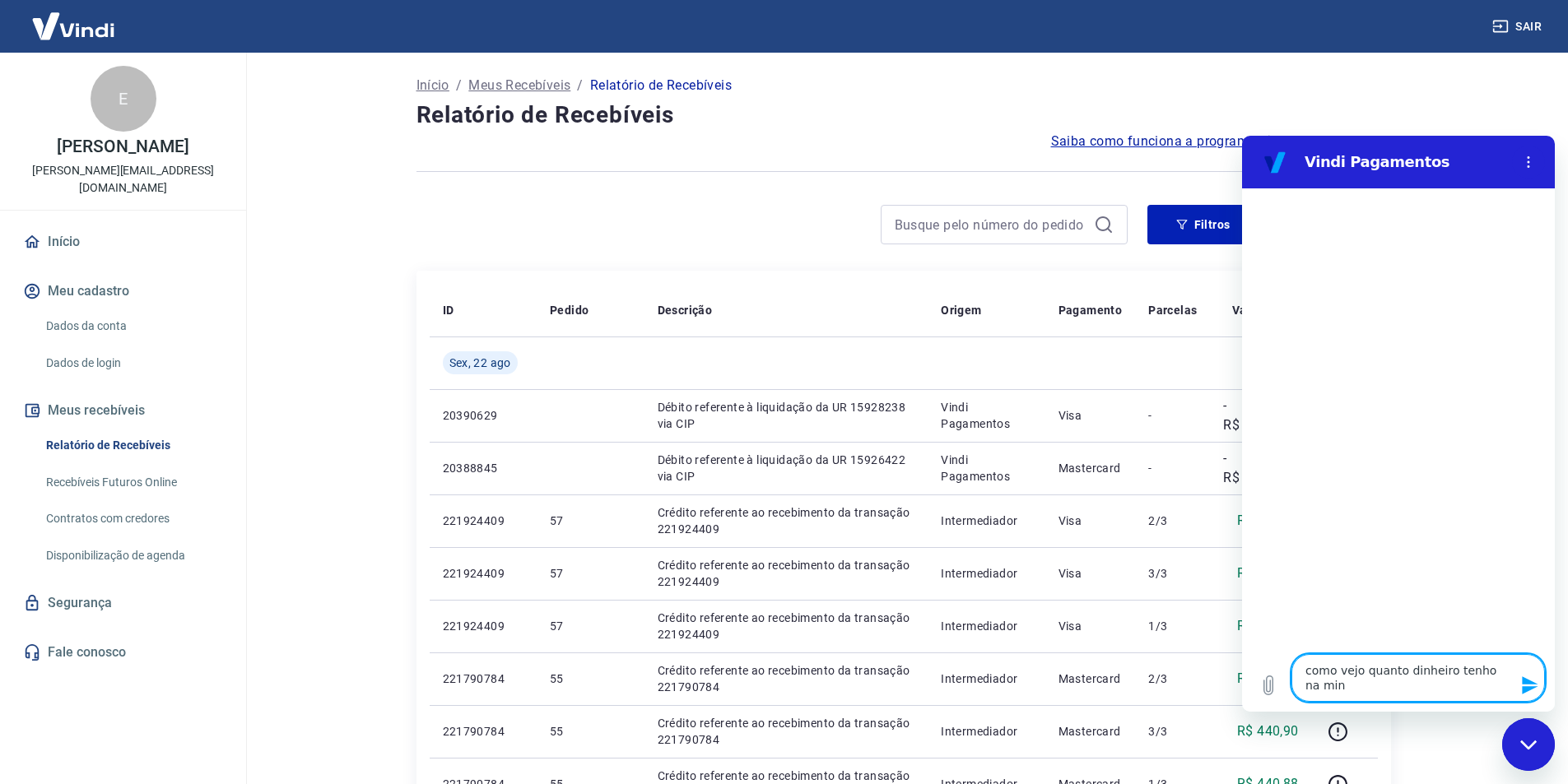
type textarea "x"
type textarea "como vejo quanto dinheiro tenho na minha"
type textarea "x"
type textarea "como vejo quanto dinheiro tenho na minha"
type textarea "x"
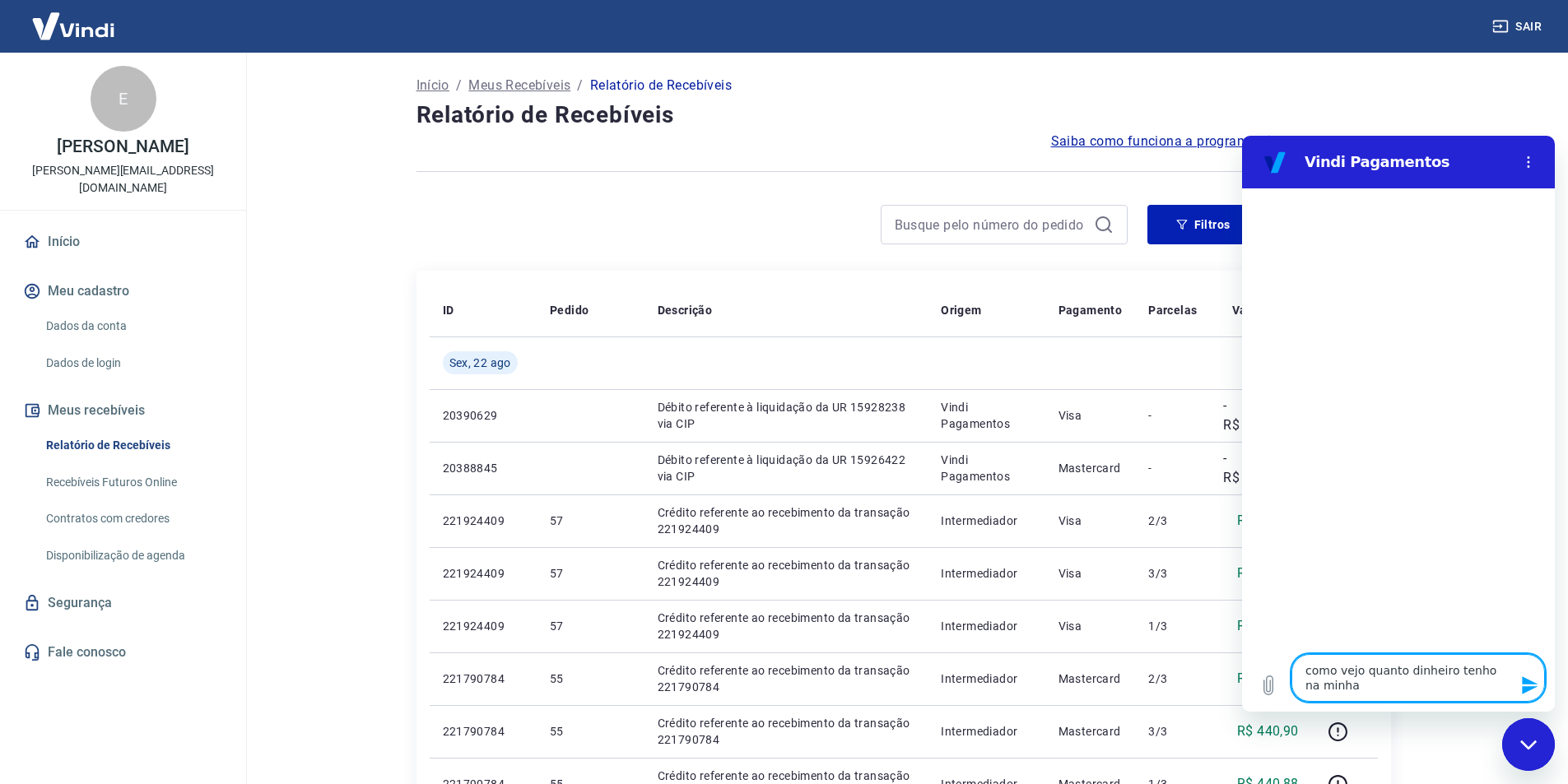
type textarea "como vejo quanto dinheiro tenho na minha c"
type textarea "x"
type textarea "como vejo quanto dinheiro tenho na minha cn"
type textarea "x"
type textarea "como vejo quanto dinheiro tenho na minha cnt"
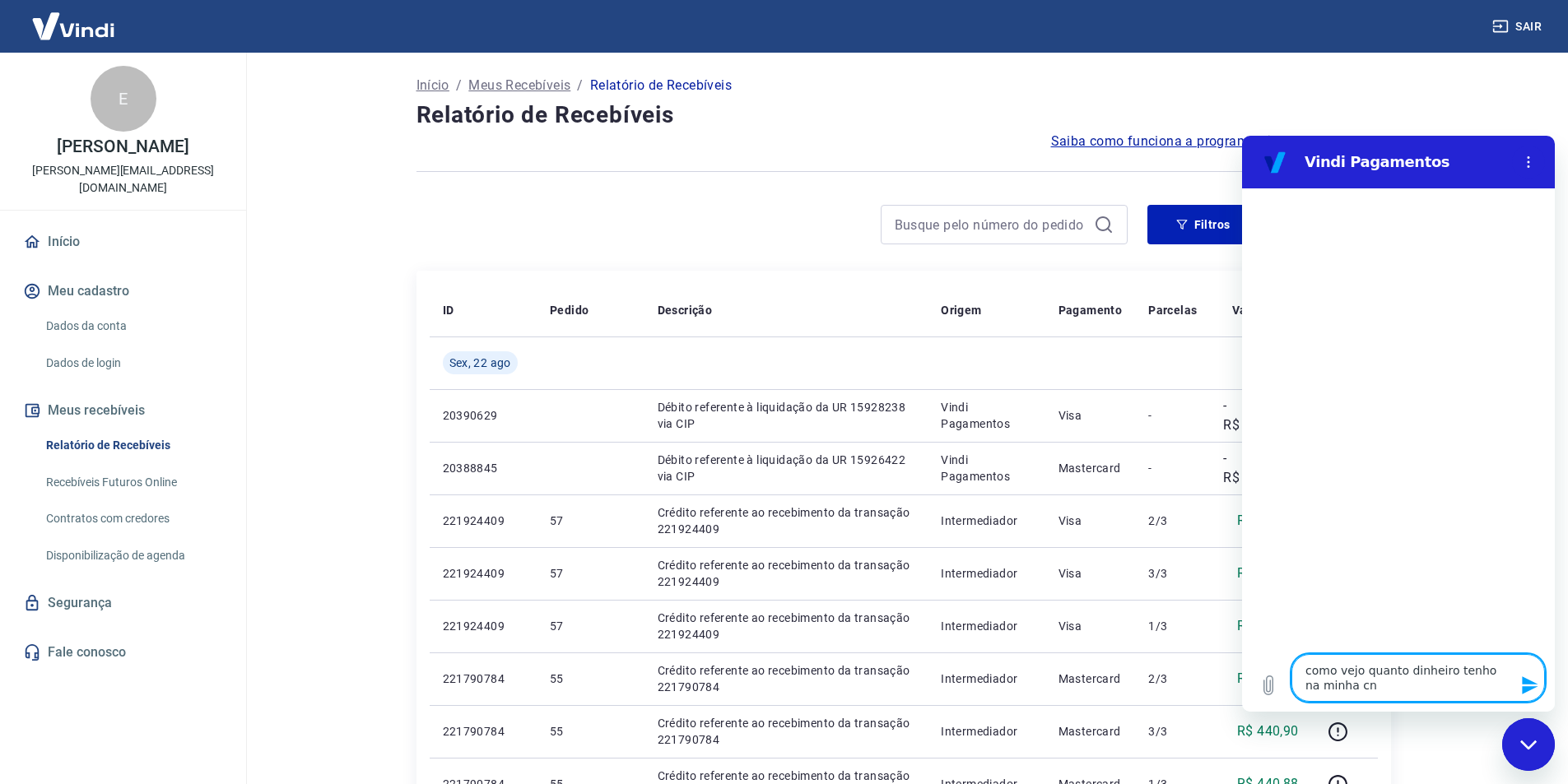
type textarea "x"
type textarea "como vejo quanto dinheiro tenho na minha cn"
type textarea "x"
type textarea "como vejo quanto dinheiro tenho na minha c"
type textarea "x"
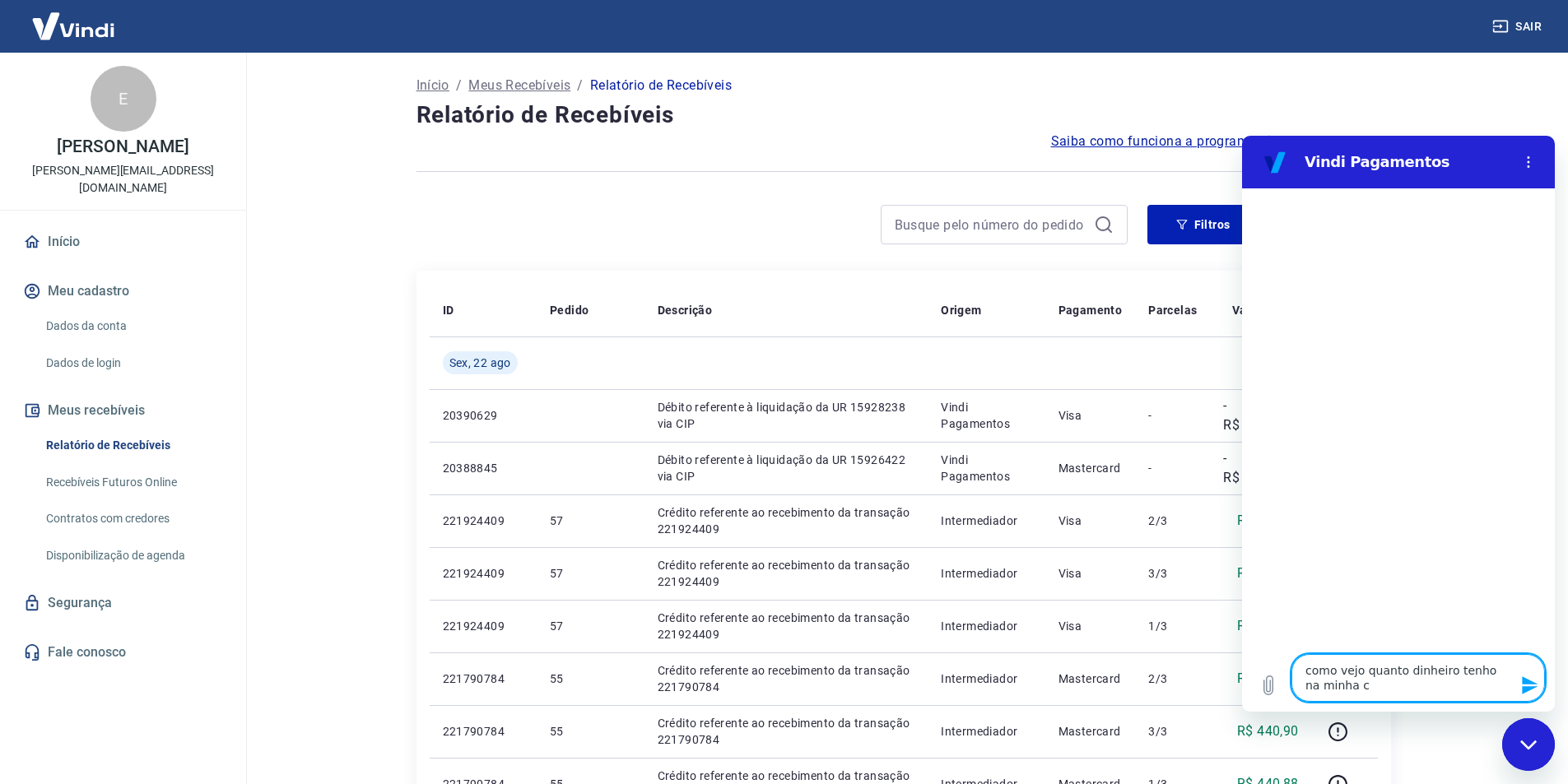
type textarea "como vejo quanto dinheiro tenho na minha co"
type textarea "x"
type textarea "como vejo quanto dinheiro tenho na minha con"
type textarea "x"
type textarea "como vejo quanto dinheiro tenho na minha cont"
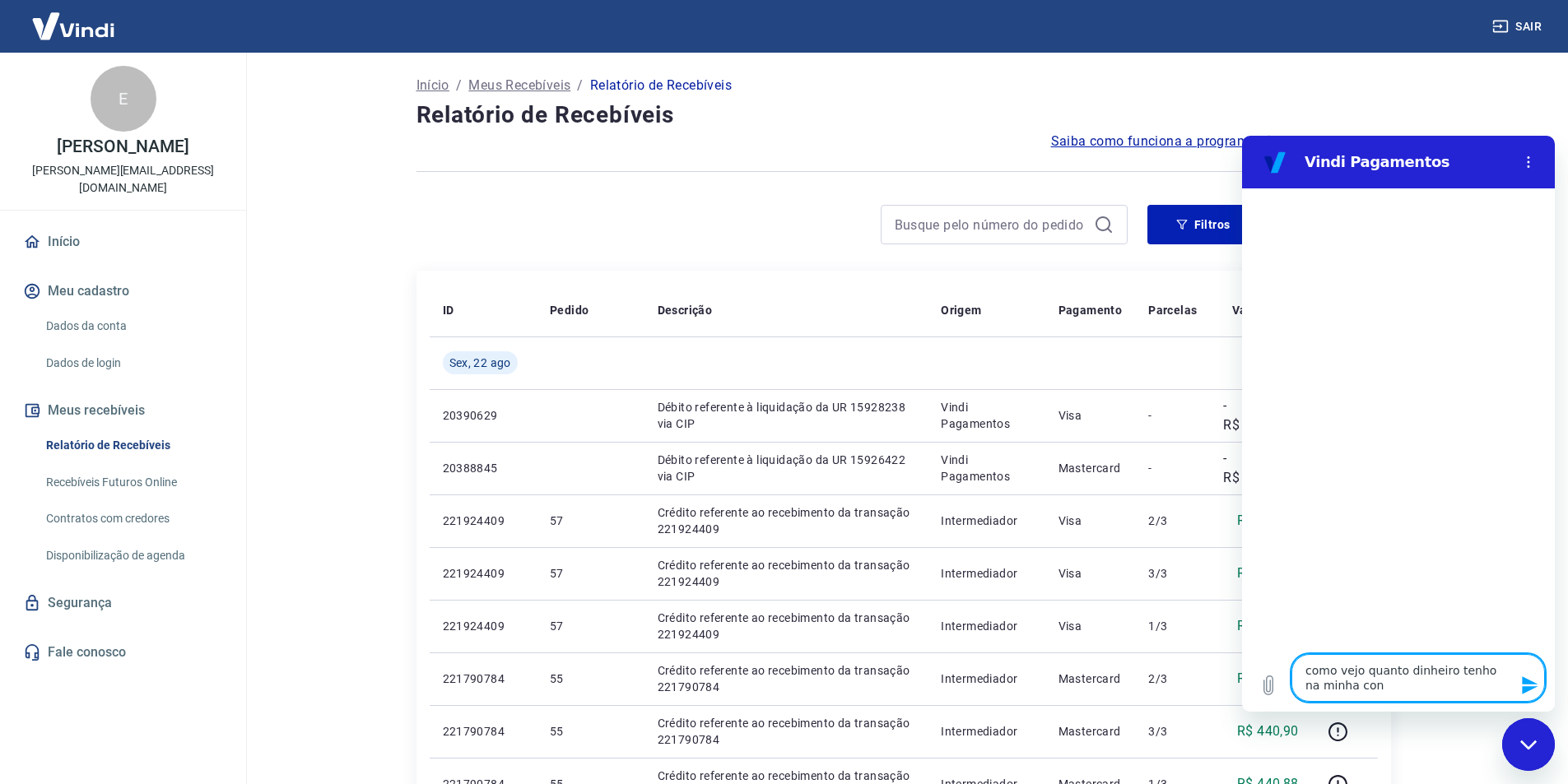
type textarea "x"
type textarea "como vejo quanto dinheiro tenho na minha conta"
type textarea "x"
type textarea "como vejo quanto dinheiro tenho na minha conta"
type textarea "x"
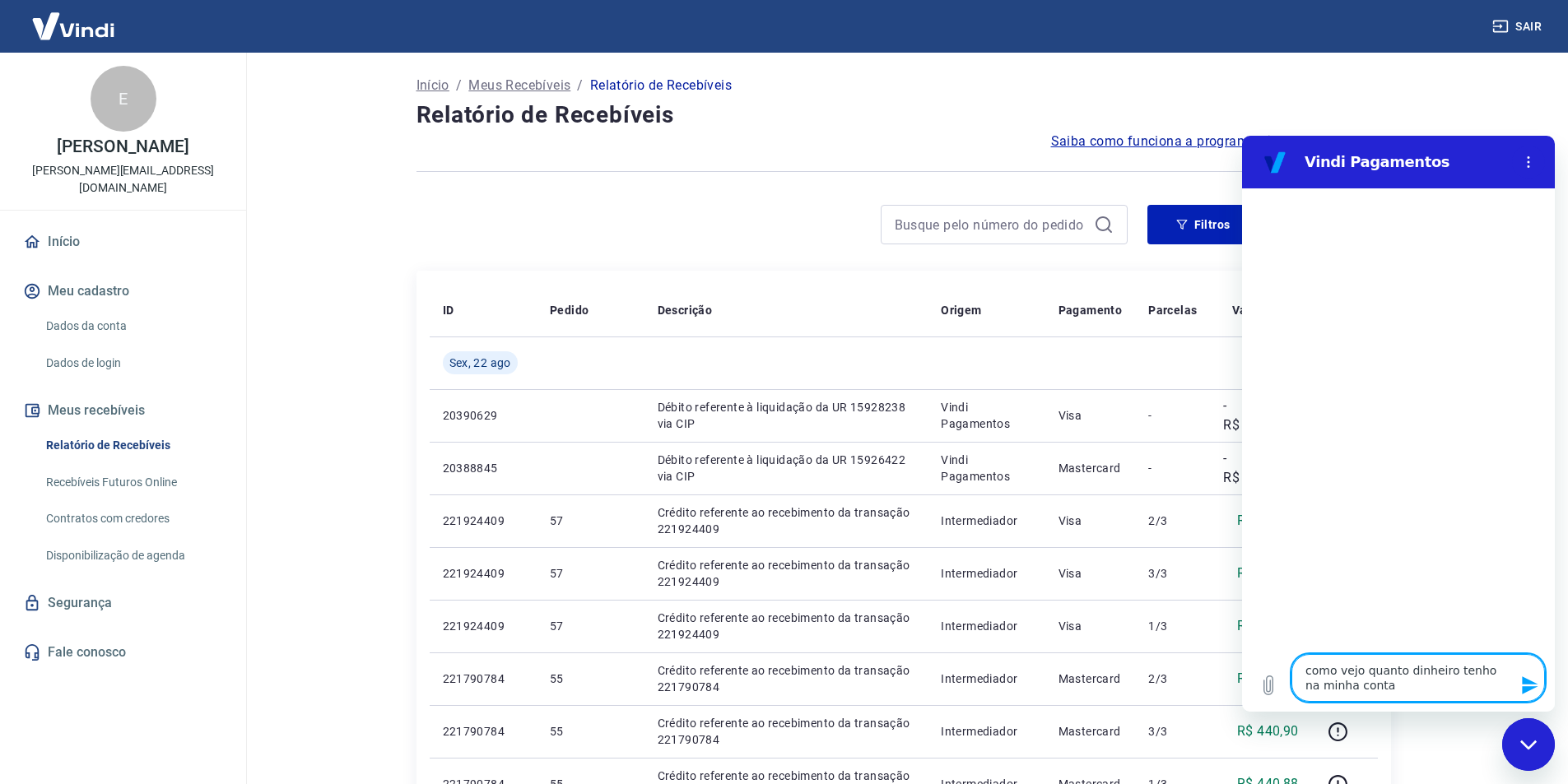
type textarea "como vejo quanto dinheiro tenho na minha conta v"
type textarea "x"
type textarea "como vejo quanto dinheiro tenho na minha conta vi"
type textarea "x"
type textarea "como vejo quanto dinheiro tenho na minha conta vin"
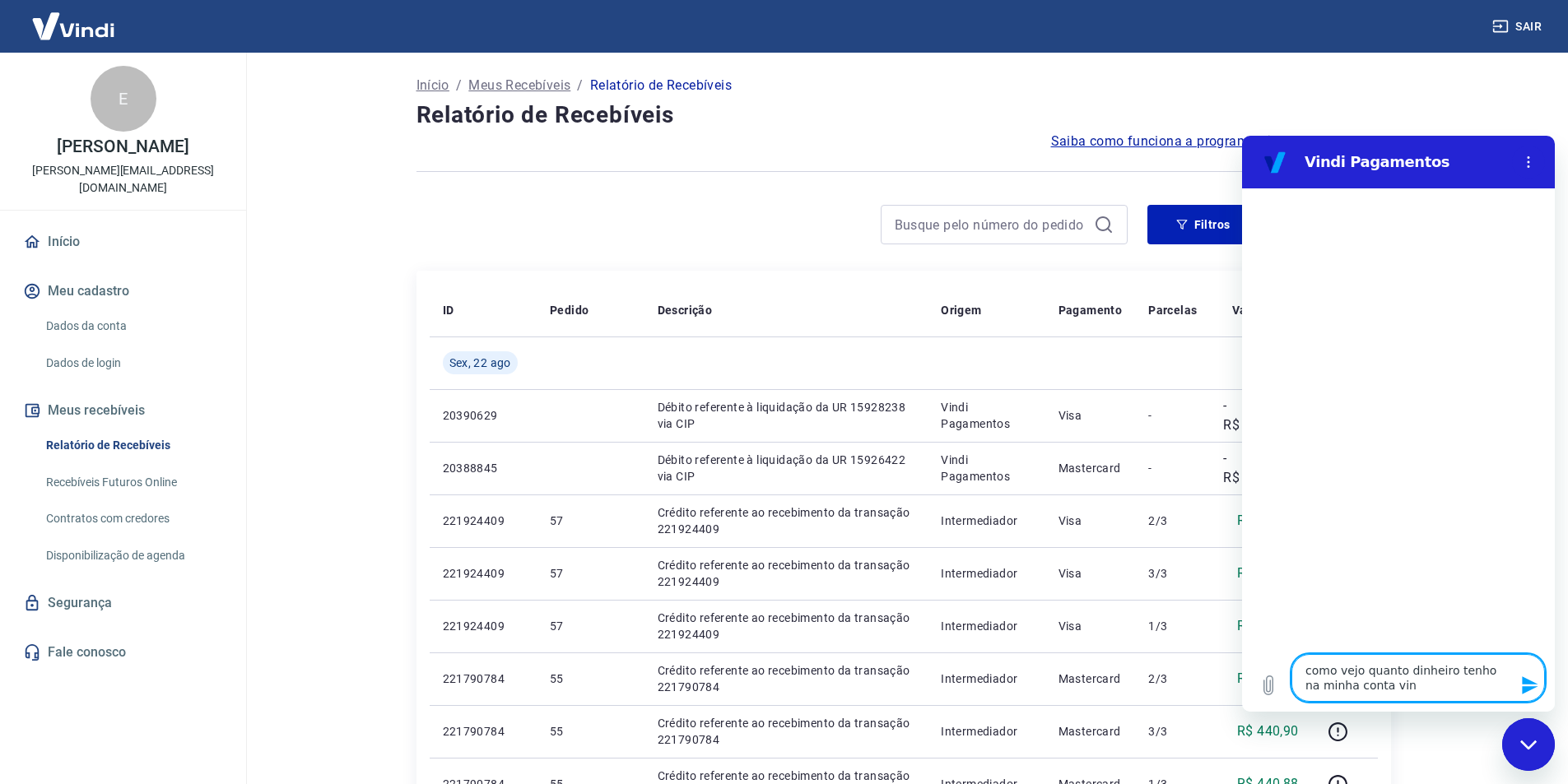
type textarea "x"
type textarea "como vejo quanto dinheiro tenho na minha conta vind"
type textarea "x"
type textarea "como vejo quanto dinheiro tenho na minha conta vindi"
type textarea "x"
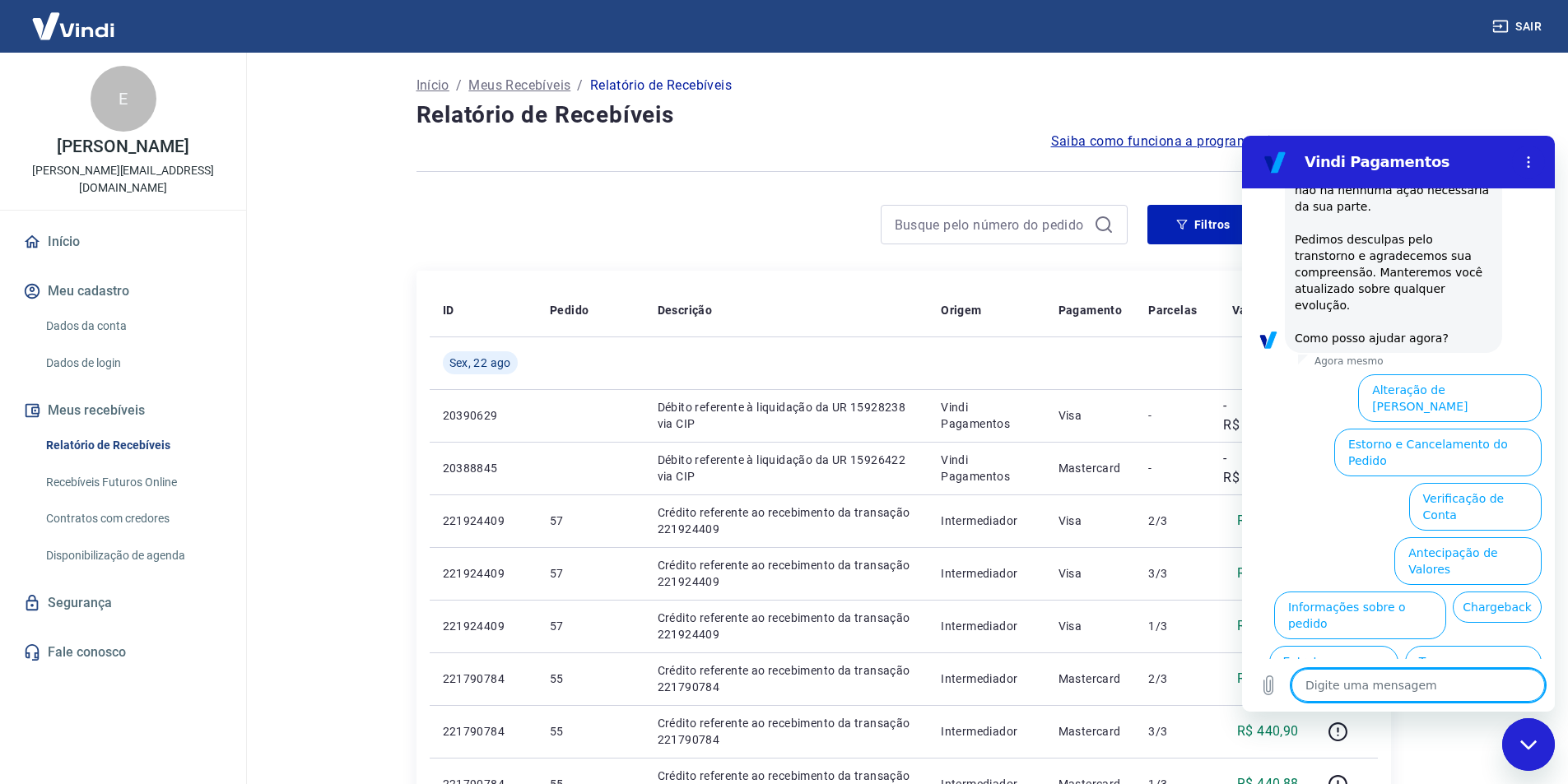
scroll to position [434, 0]
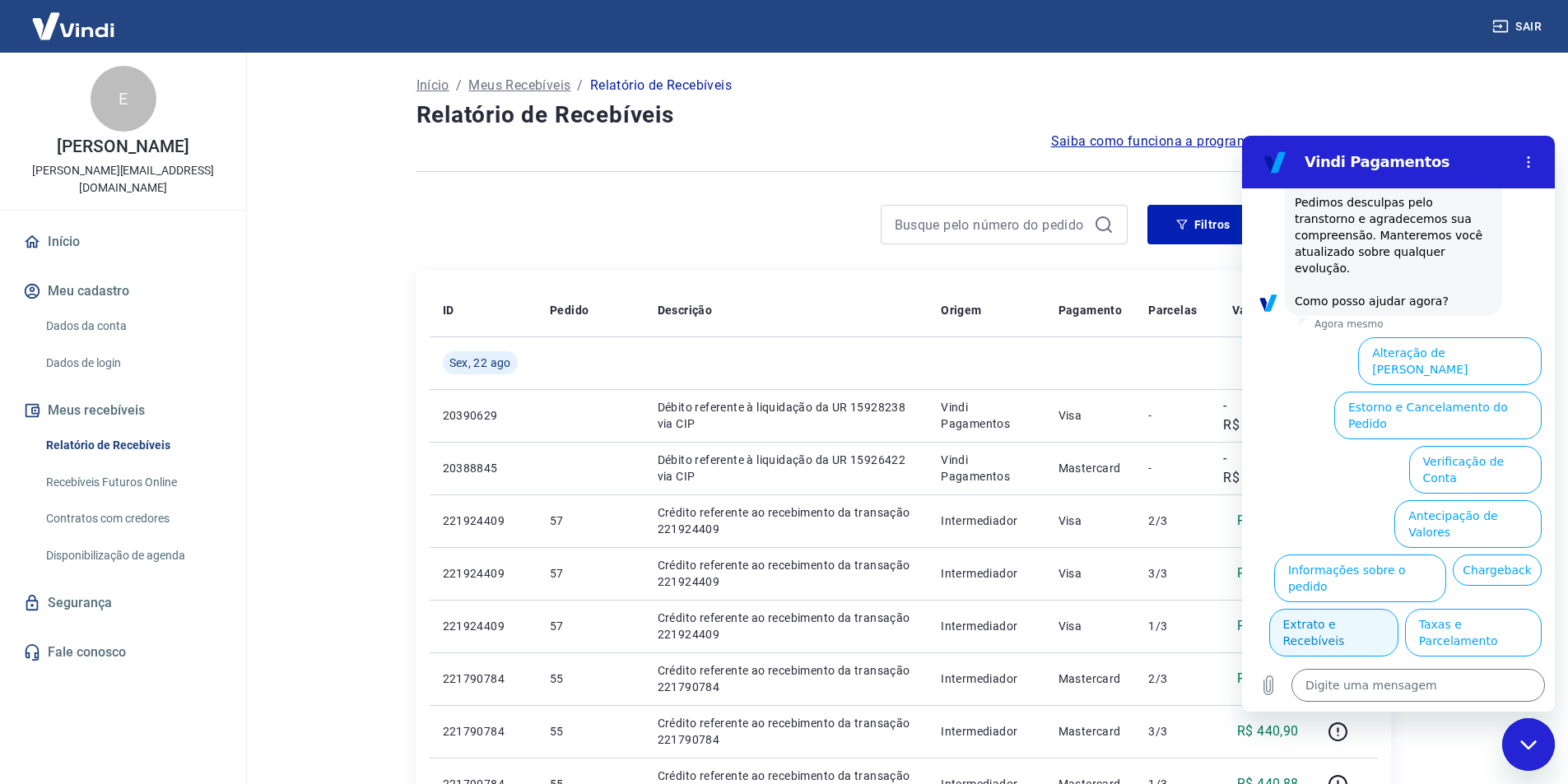
click at [1399, 609] on button "Extrato e Recebíveis" at bounding box center [1333, 633] width 129 height 48
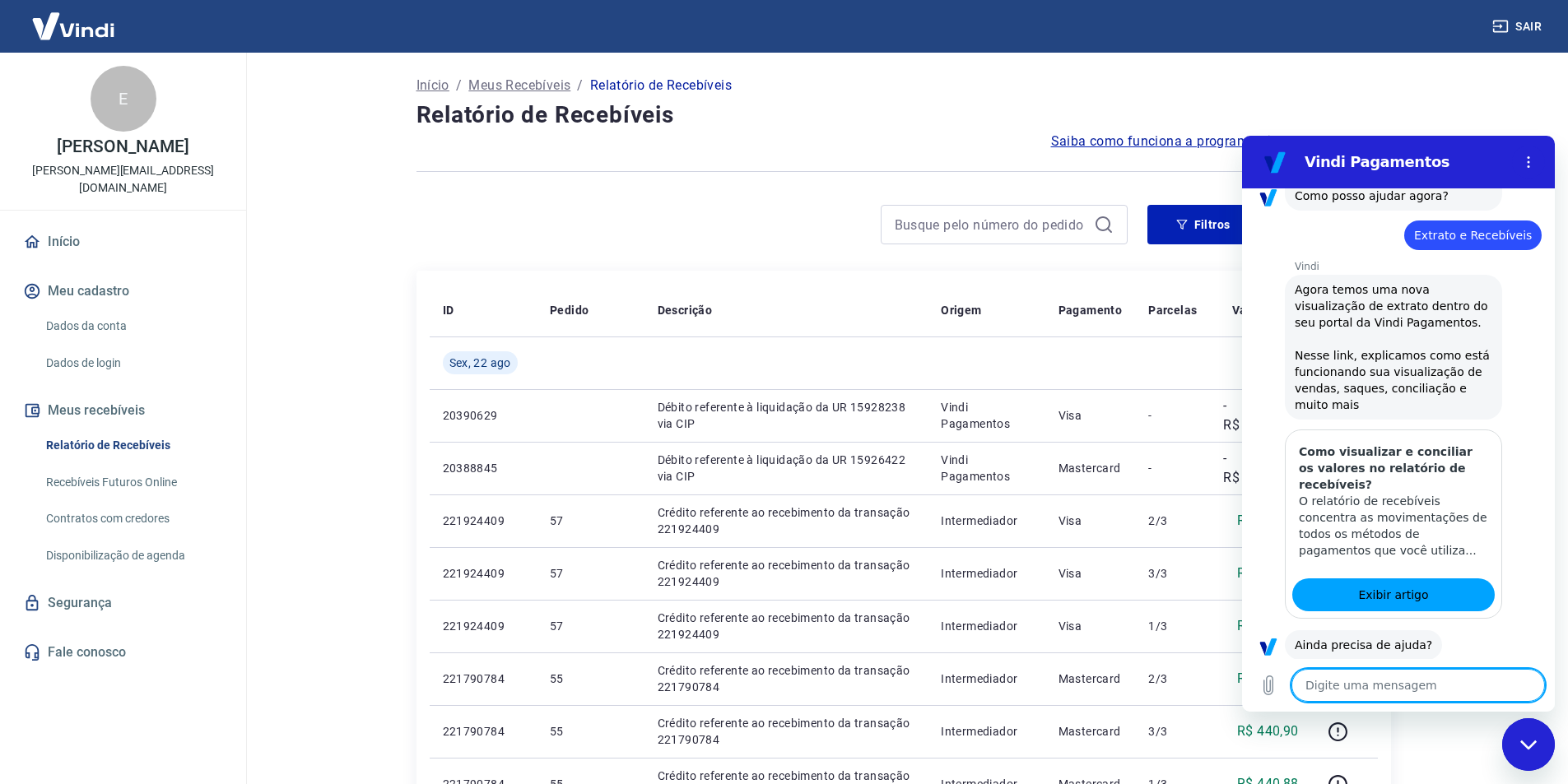
scroll to position [580, 0]
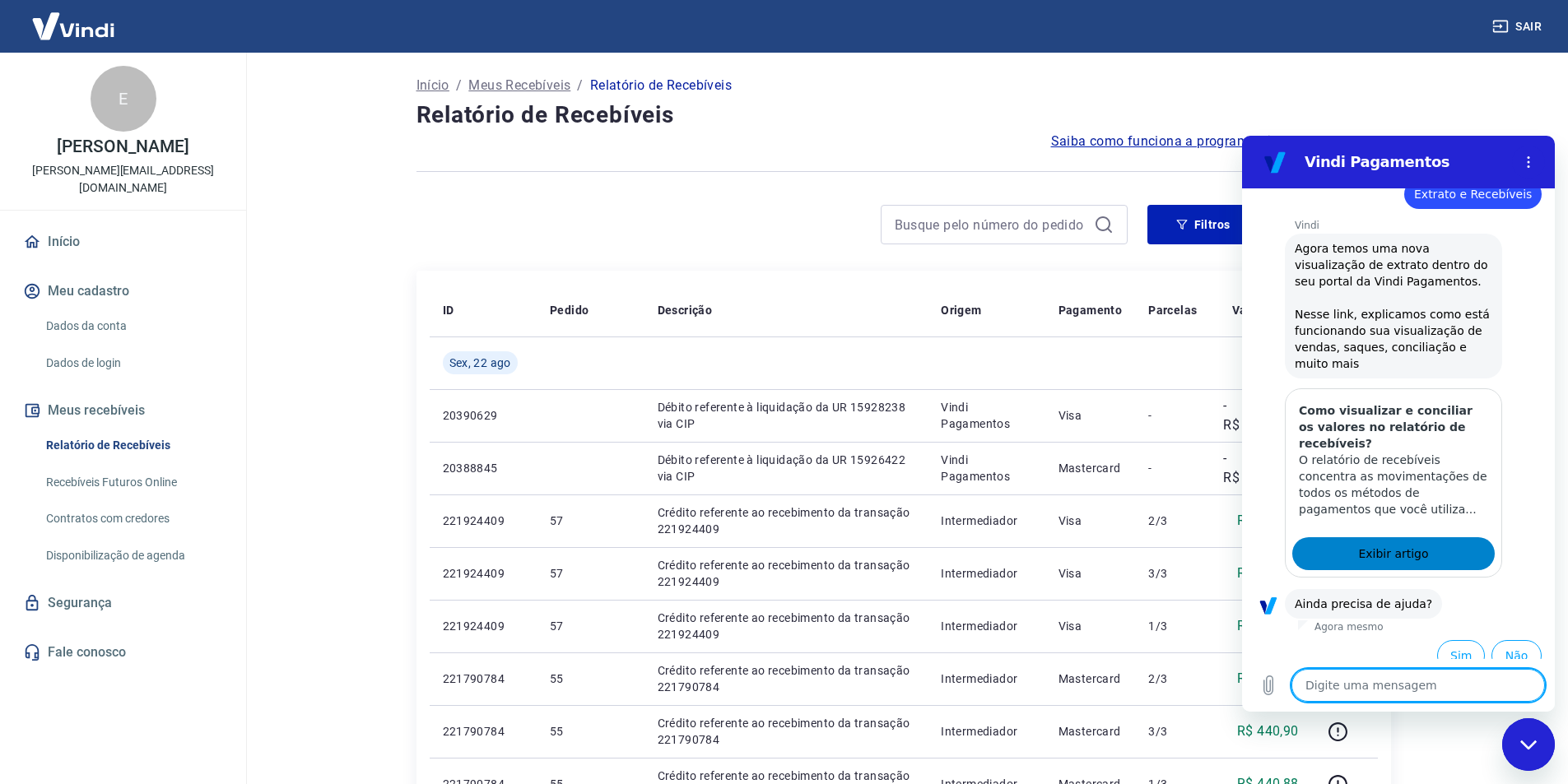
click at [1376, 543] on span "Exibir artigo" at bounding box center [1393, 553] width 70 height 19
type textarea "x"
